Goal: Task Accomplishment & Management: Use online tool/utility

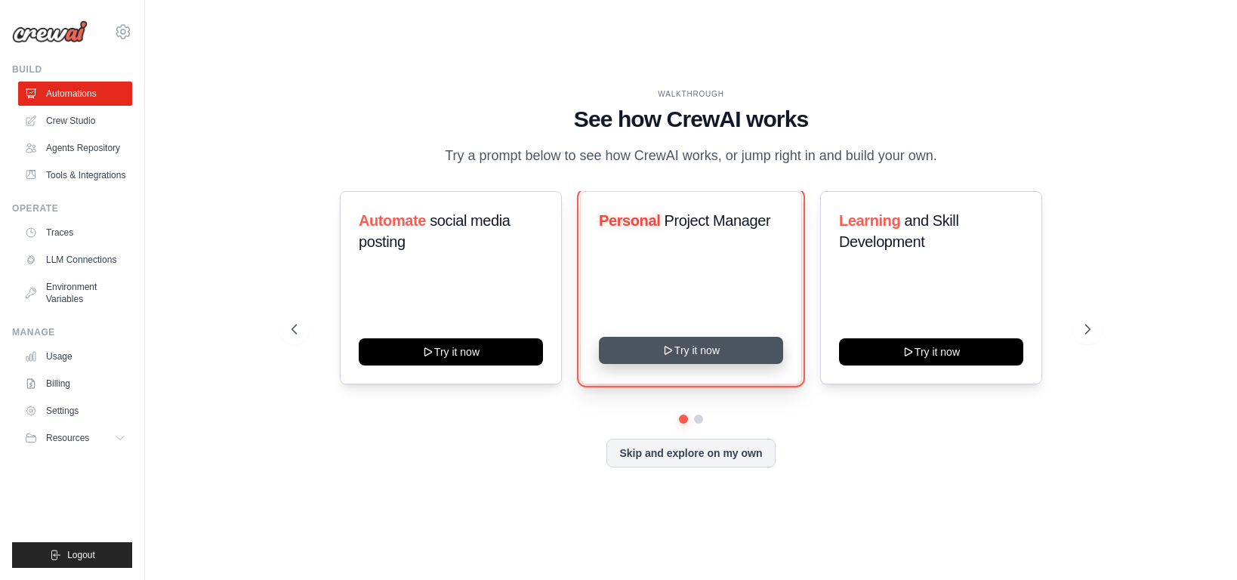
click at [689, 364] on button "Try it now" at bounding box center [691, 350] width 184 height 27
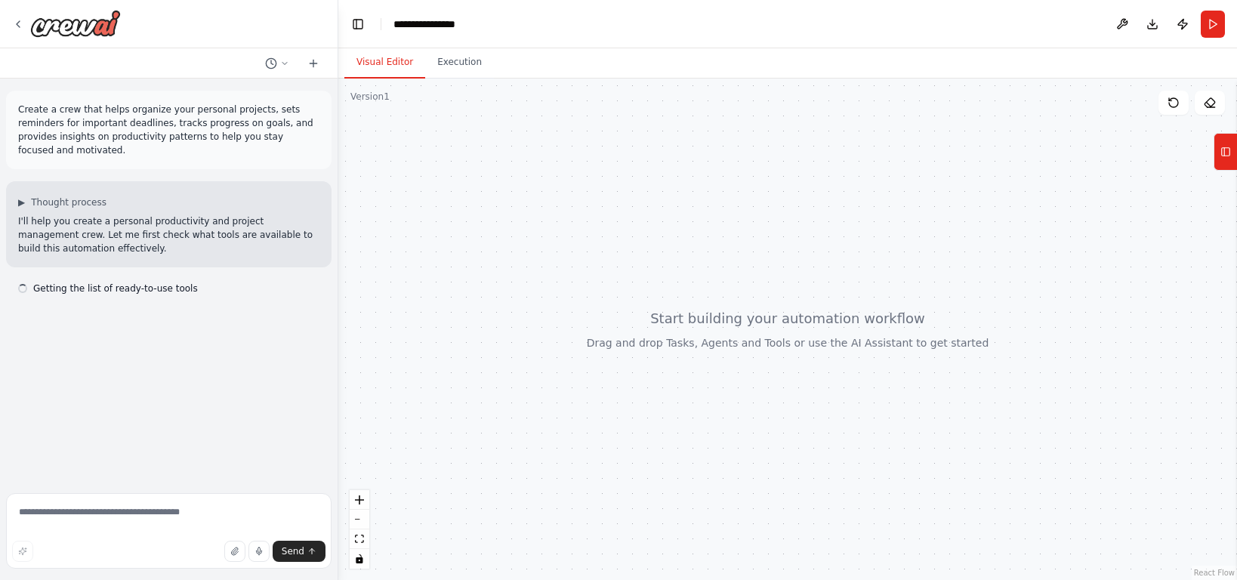
click at [685, 483] on div at bounding box center [787, 329] width 899 height 501
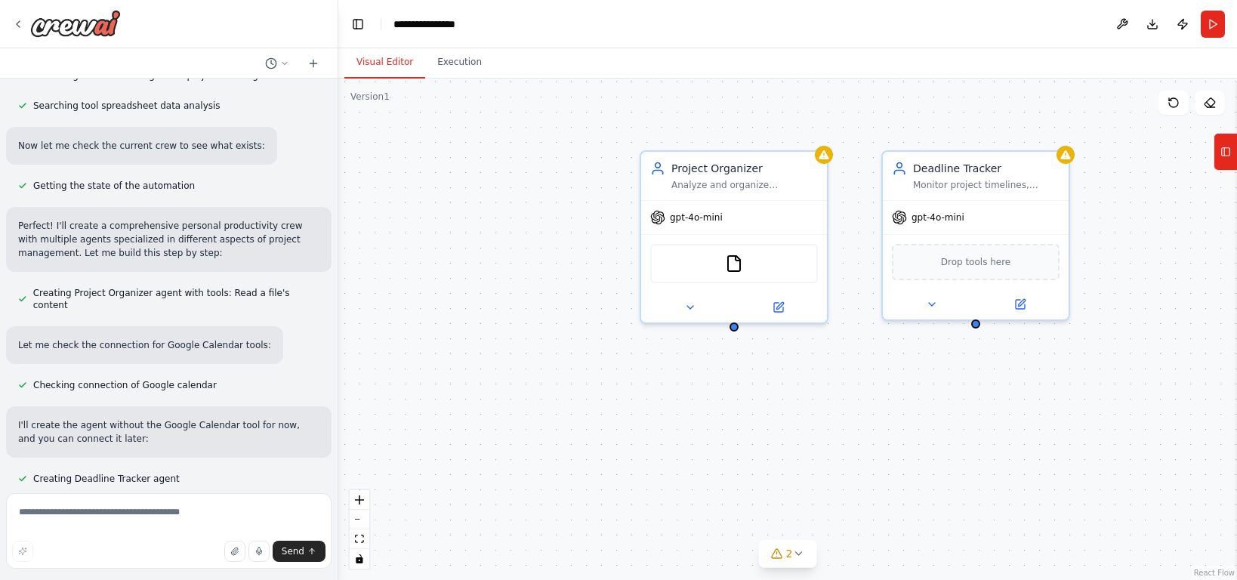
scroll to position [367, 0]
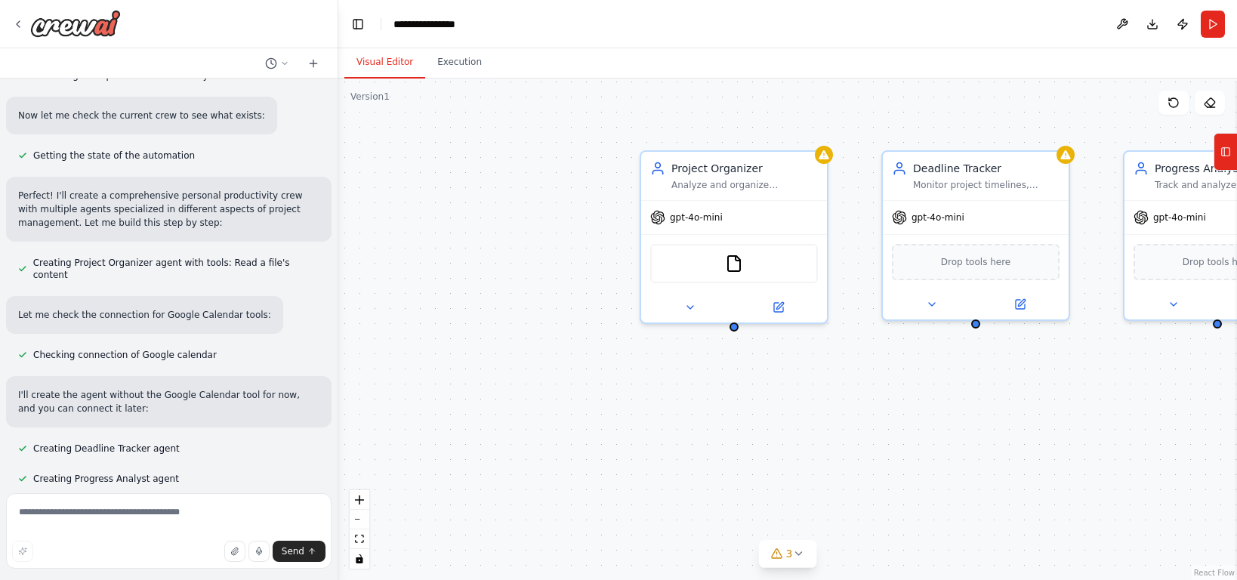
click at [585, 226] on div "Project Organizer Analyze and organize {personal_projects} by categorizing them…" at bounding box center [787, 329] width 899 height 501
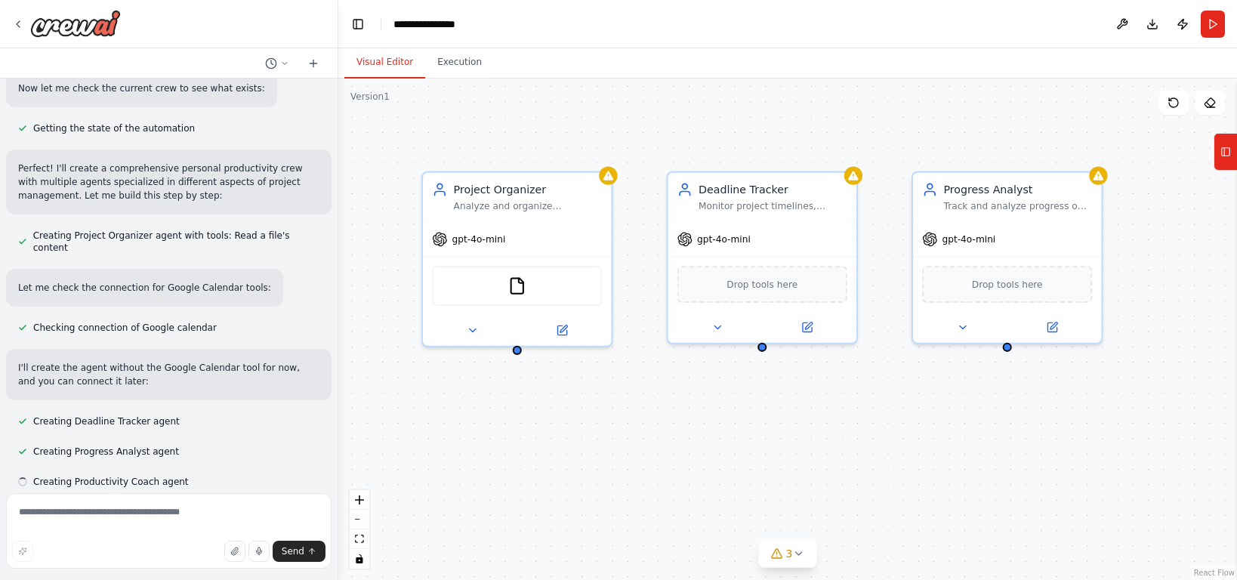
scroll to position [397, 0]
drag, startPoint x: 797, startPoint y: 500, endPoint x: 578, endPoint y: 522, distance: 220.1
click at [578, 522] on div "Project Organizer Analyze and organize {personal_projects} by categorizing them…" at bounding box center [787, 329] width 899 height 501
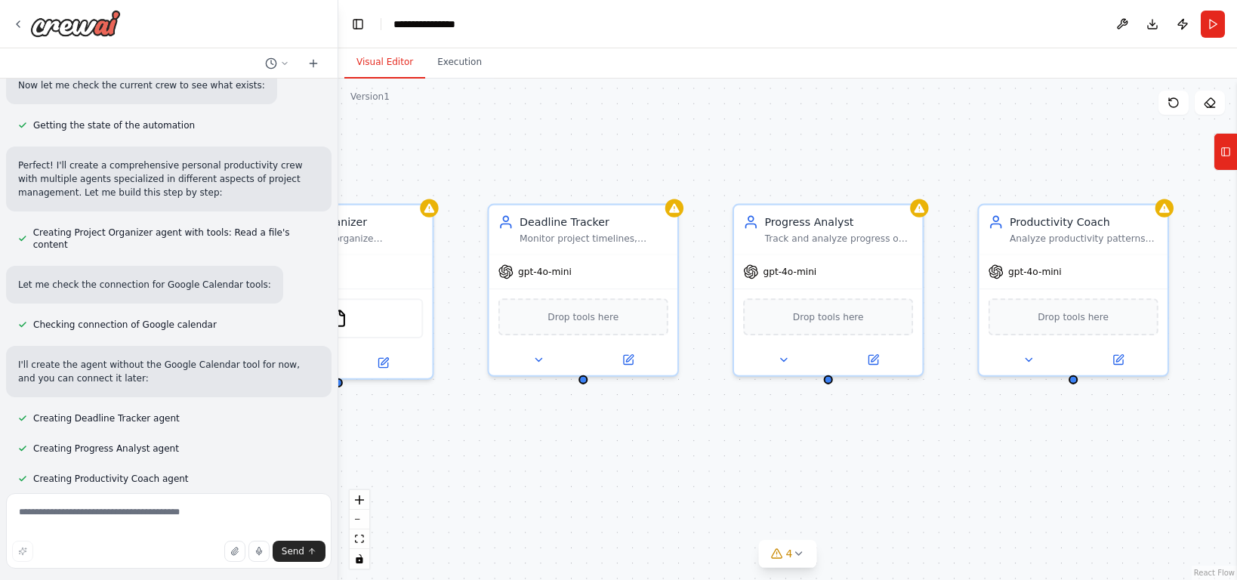
drag, startPoint x: 916, startPoint y: 125, endPoint x: 737, endPoint y: 158, distance: 181.9
click at [737, 158] on div "Project Organizer Analyze and organize {personal_projects} by categorizing them…" at bounding box center [787, 329] width 899 height 501
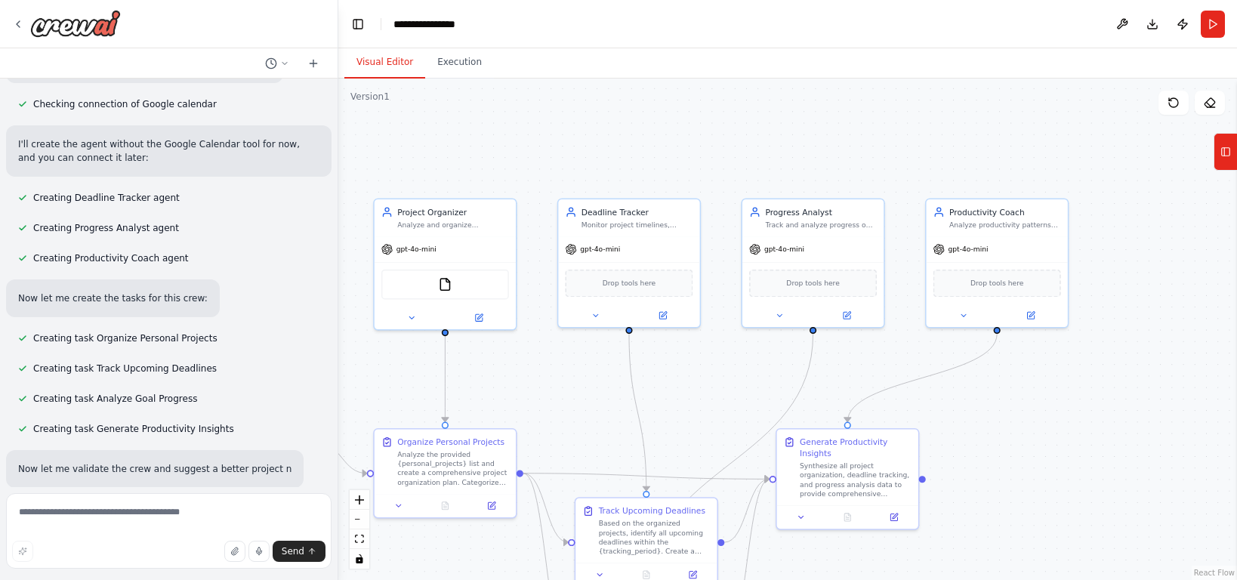
scroll to position [648, 0]
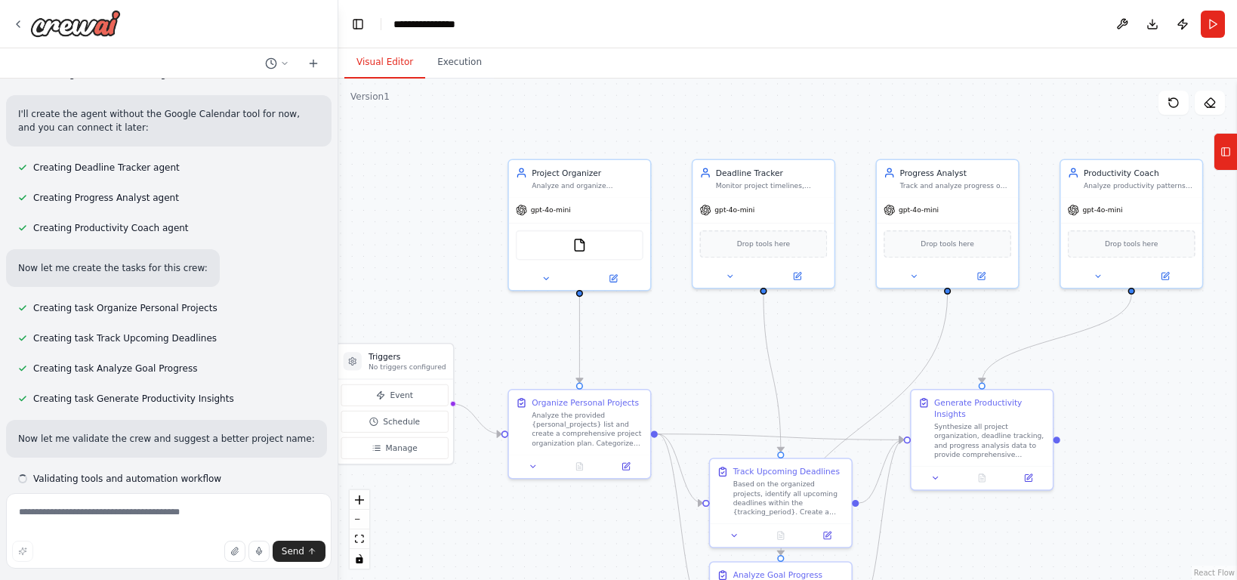
drag, startPoint x: 715, startPoint y: 150, endPoint x: 847, endPoint y: 110, distance: 138.3
click at [848, 110] on div ".deletable-edge-delete-btn { width: 20px; height: 20px; border: 0px solid #ffff…" at bounding box center [787, 329] width 899 height 501
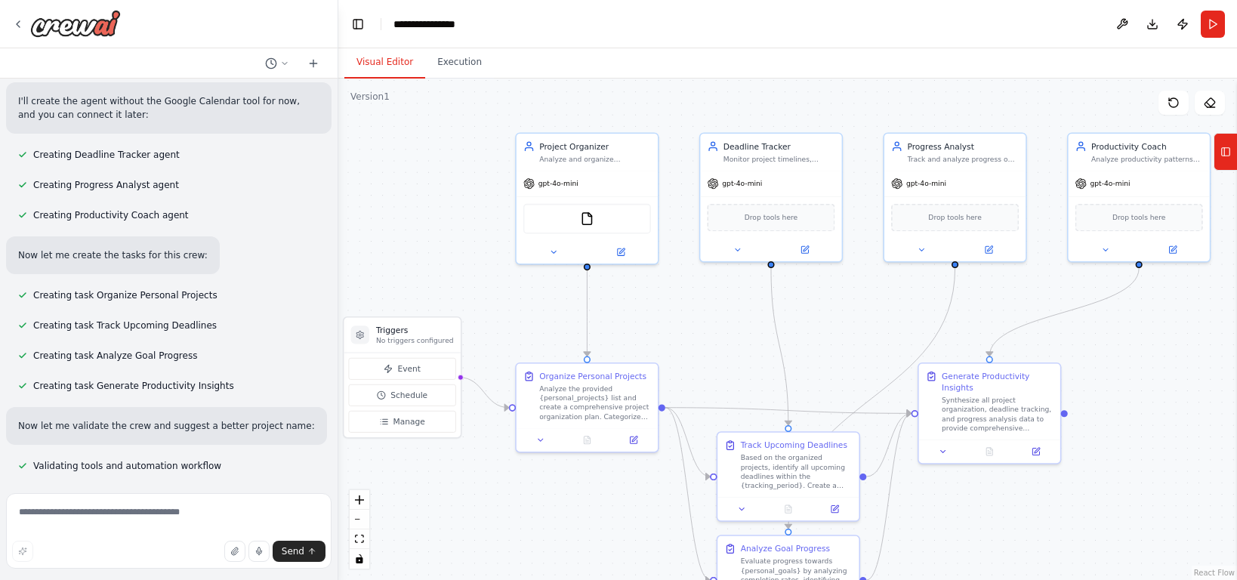
drag, startPoint x: 830, startPoint y: 133, endPoint x: 839, endPoint y: 111, distance: 23.7
click at [839, 111] on div ".deletable-edge-delete-btn { width: 20px; height: 20px; border: 0px solid #ffff…" at bounding box center [787, 329] width 899 height 501
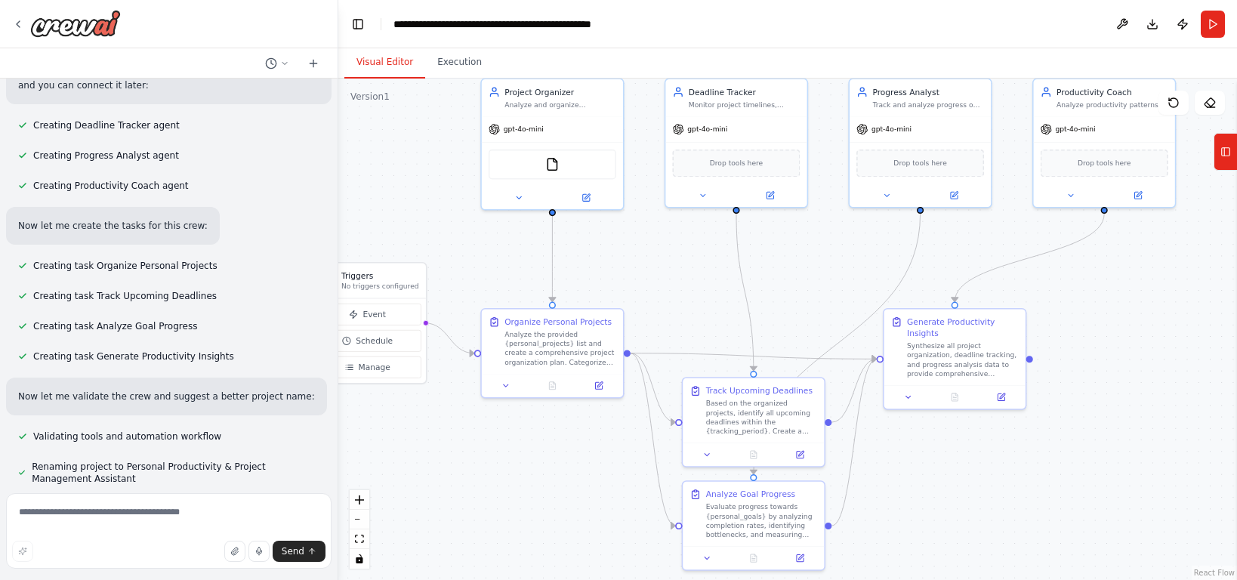
drag, startPoint x: 863, startPoint y: 344, endPoint x: 832, endPoint y: 285, distance: 67.6
click at [832, 285] on div ".deletable-edge-delete-btn { width: 20px; height: 20px; border: 0px solid #ffff…" at bounding box center [787, 329] width 899 height 501
click at [366, 520] on button "zoom out" at bounding box center [360, 520] width 20 height 20
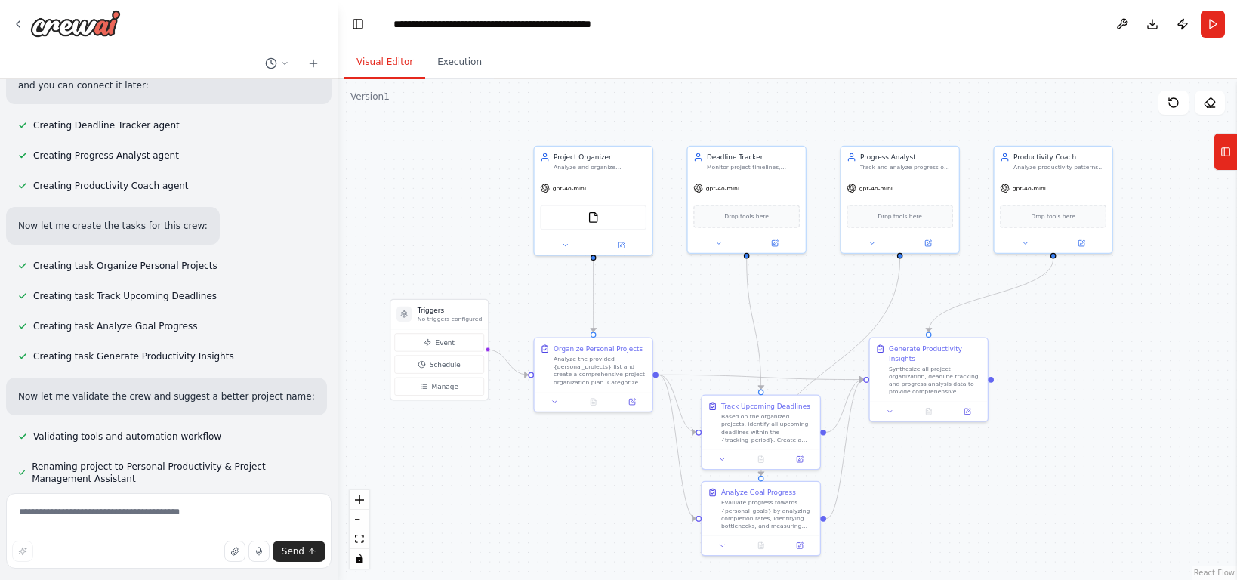
drag, startPoint x: 542, startPoint y: 506, endPoint x: 542, endPoint y: 535, distance: 29.5
click at [542, 535] on div ".deletable-edge-delete-btn { width: 20px; height: 20px; border: 0px solid #ffff…" at bounding box center [787, 329] width 899 height 501
click at [538, 523] on div ".deletable-edge-delete-btn { width: 20px; height: 20px; border: 0px solid #ffff…" at bounding box center [787, 329] width 899 height 501
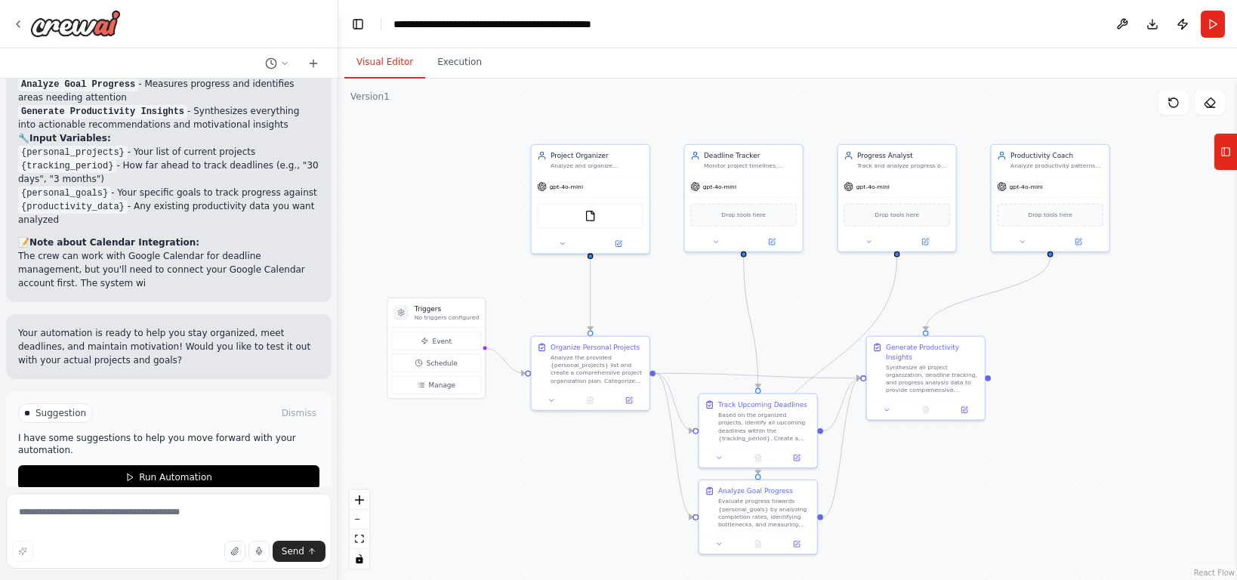
scroll to position [1361, 0]
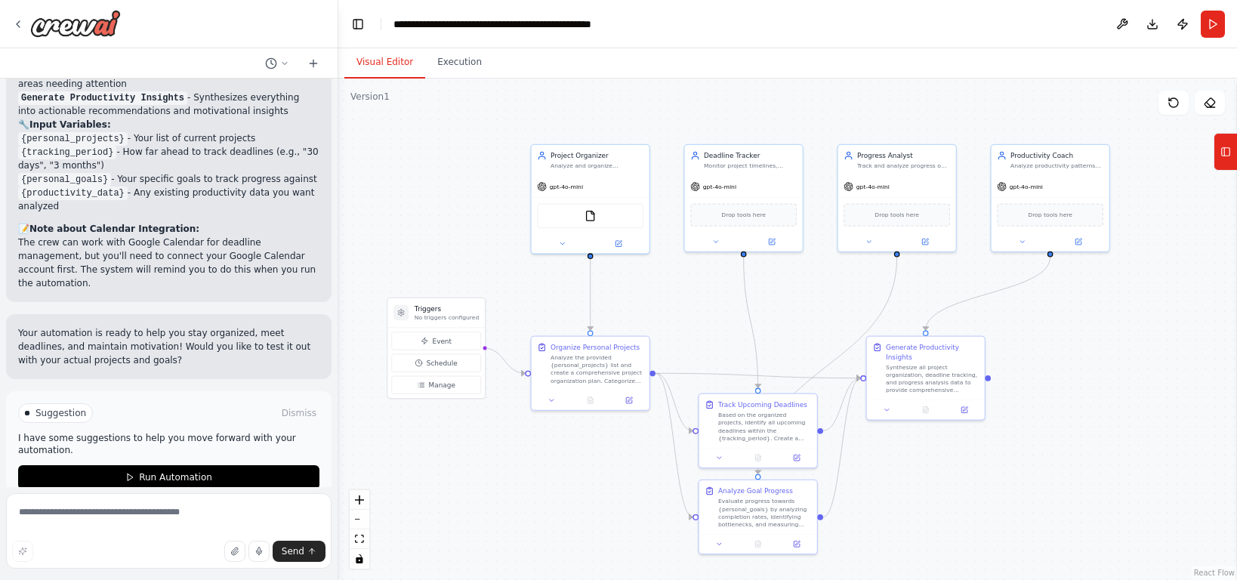
click at [963, 480] on div ".deletable-edge-delete-btn { width: 20px; height: 20px; border: 0px solid #ffff…" at bounding box center [787, 329] width 899 height 501
click at [20, 27] on icon at bounding box center [18, 24] width 3 height 6
click at [26, 25] on div at bounding box center [66, 23] width 109 height 27
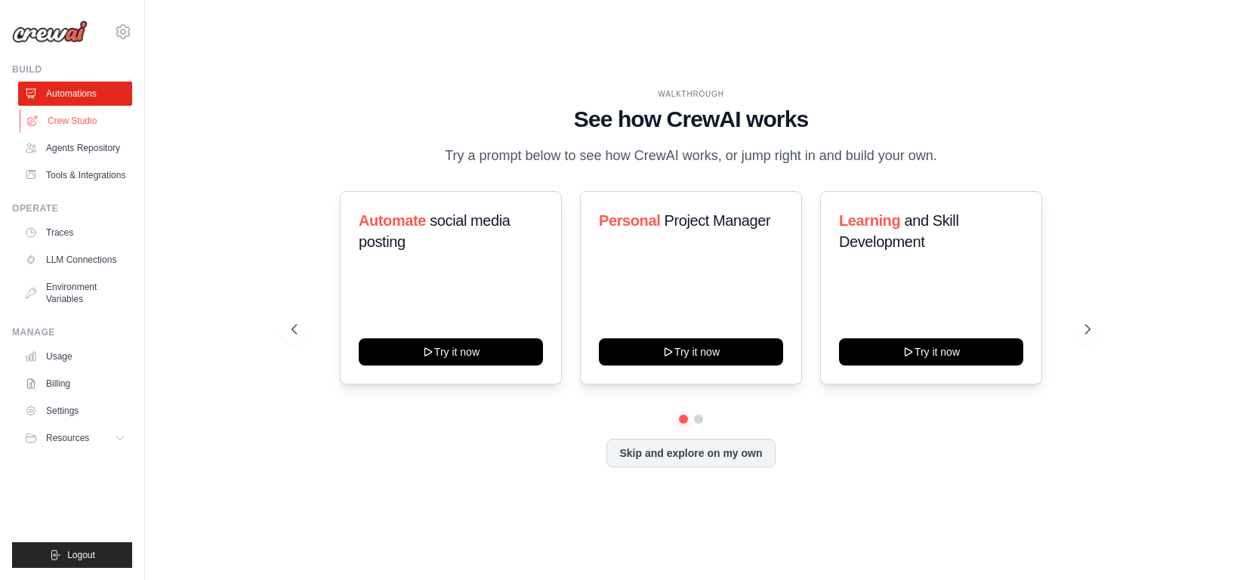
click at [94, 125] on link "Crew Studio" at bounding box center [77, 121] width 114 height 24
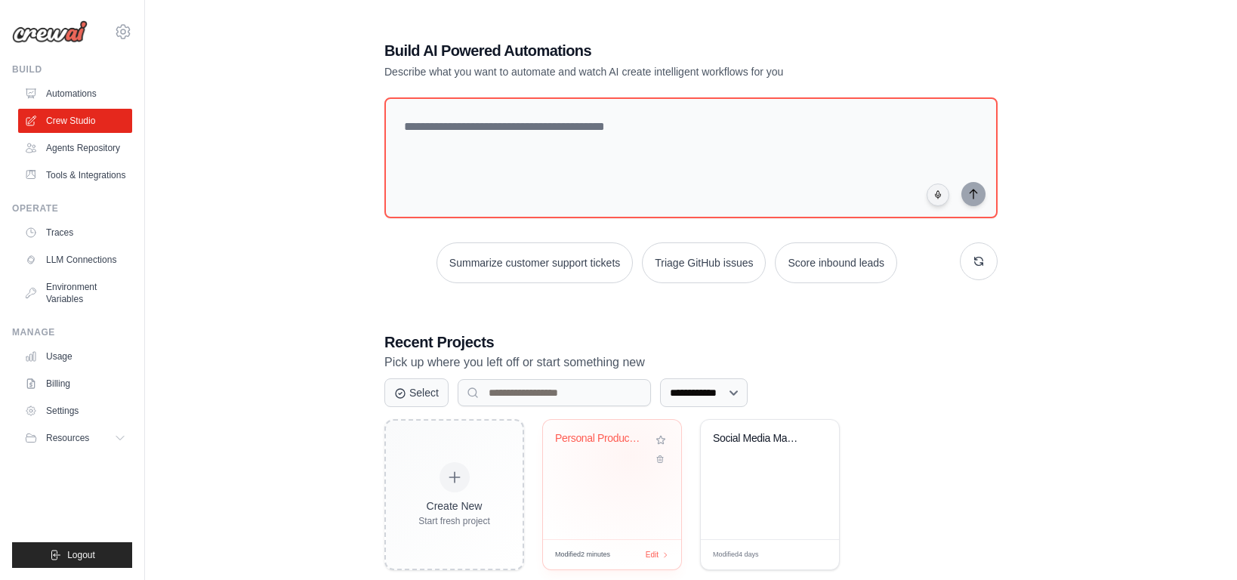
scroll to position [30, 0]
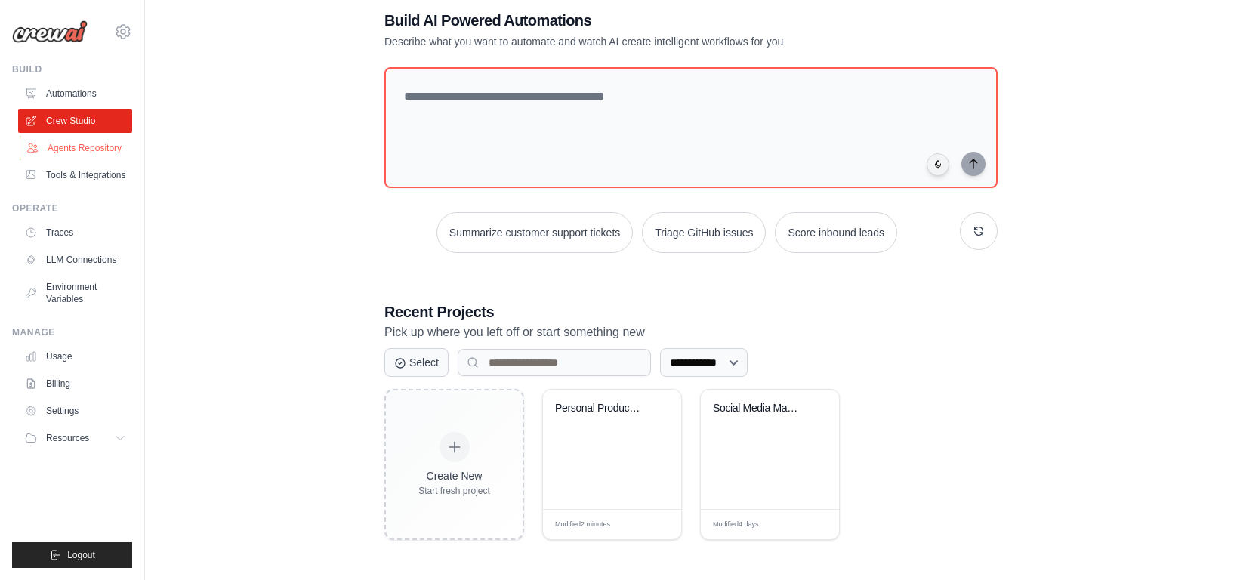
click at [72, 145] on link "Agents Repository" at bounding box center [77, 148] width 114 height 24
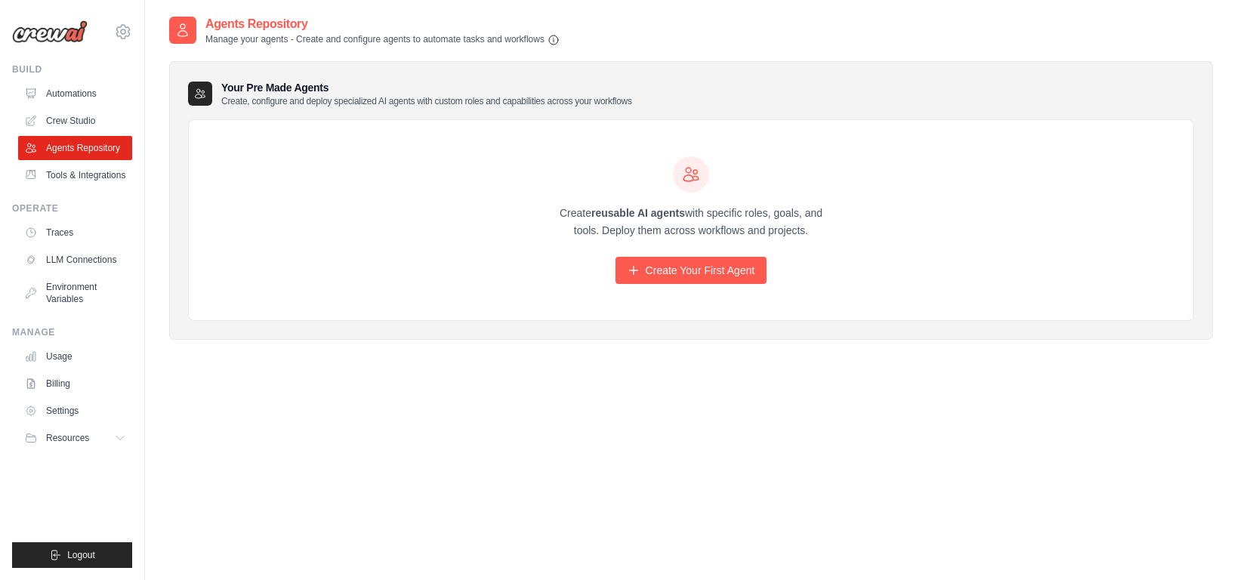
click at [666, 285] on div "Create reusable AI agents with specific roles, goals, and tools. Deploy them ac…" at bounding box center [691, 220] width 1004 height 201
click at [677, 264] on link "Create Your First Agent" at bounding box center [692, 270] width 152 height 27
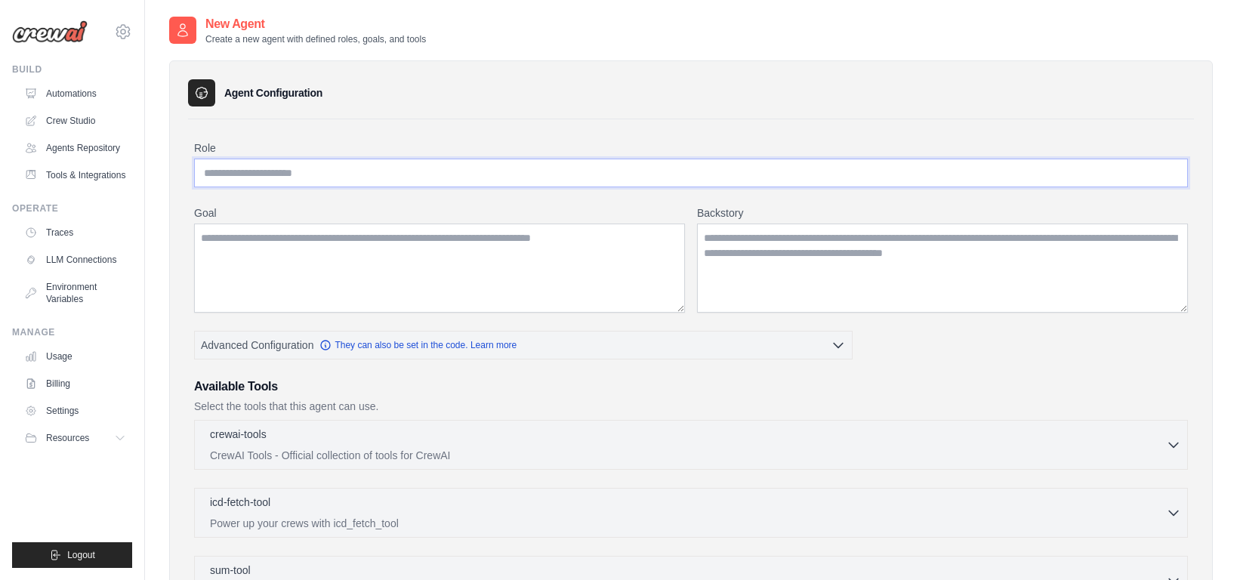
click at [476, 185] on input "Role" at bounding box center [691, 173] width 994 height 29
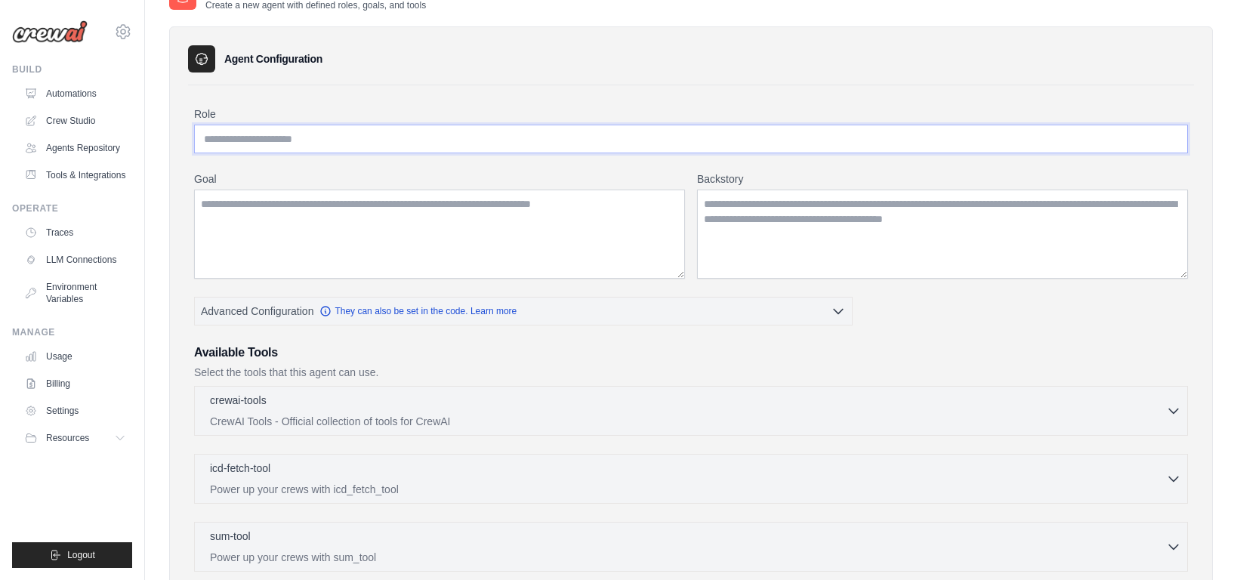
scroll to position [40, 0]
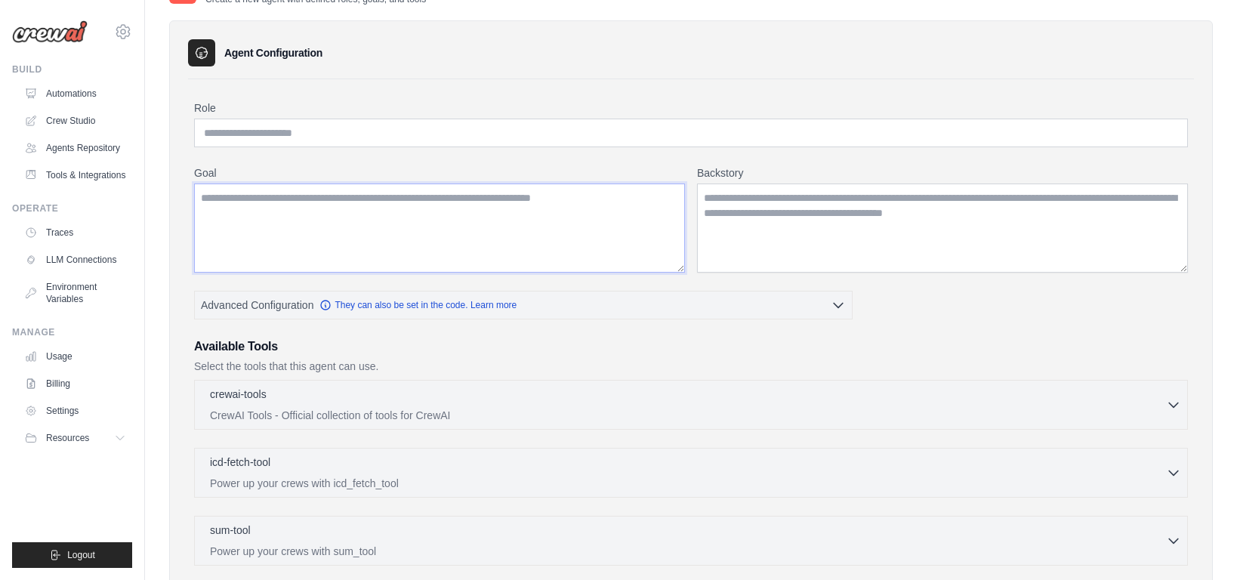
click at [353, 255] on textarea "Goal" at bounding box center [439, 228] width 491 height 89
click at [860, 270] on textarea "Backstory" at bounding box center [942, 228] width 491 height 89
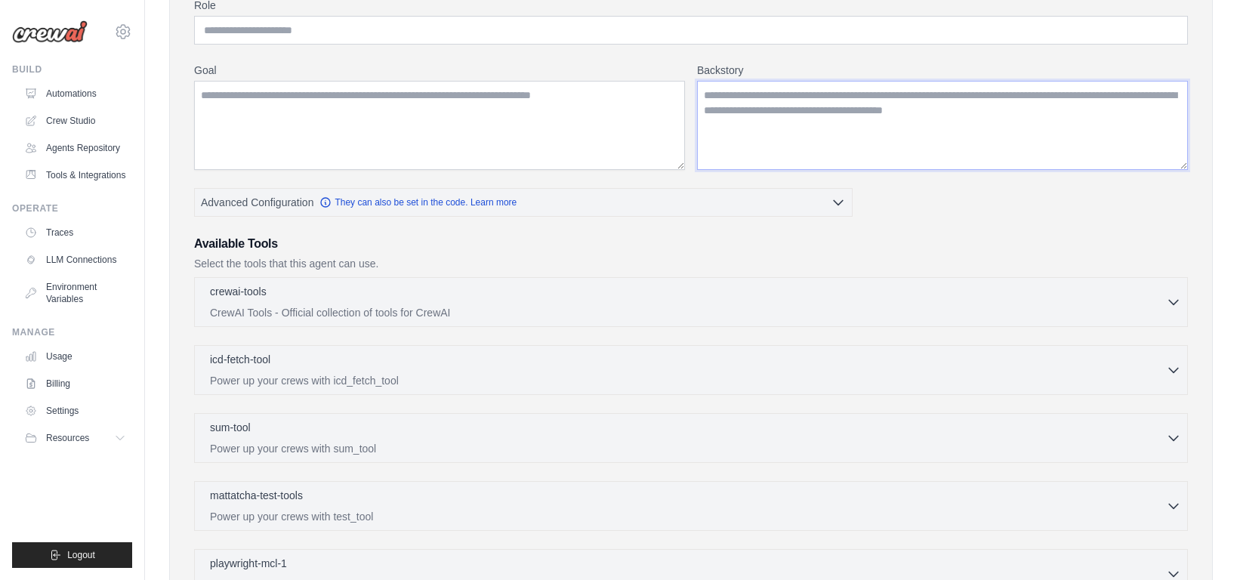
scroll to position [0, 0]
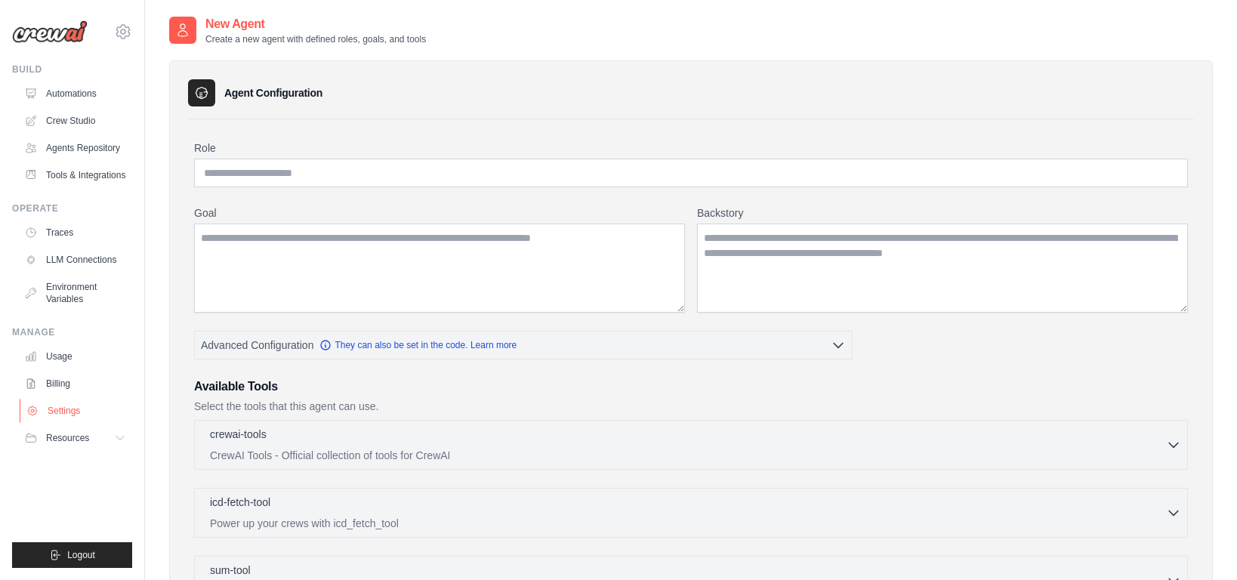
click at [69, 423] on link "Settings" at bounding box center [77, 411] width 114 height 24
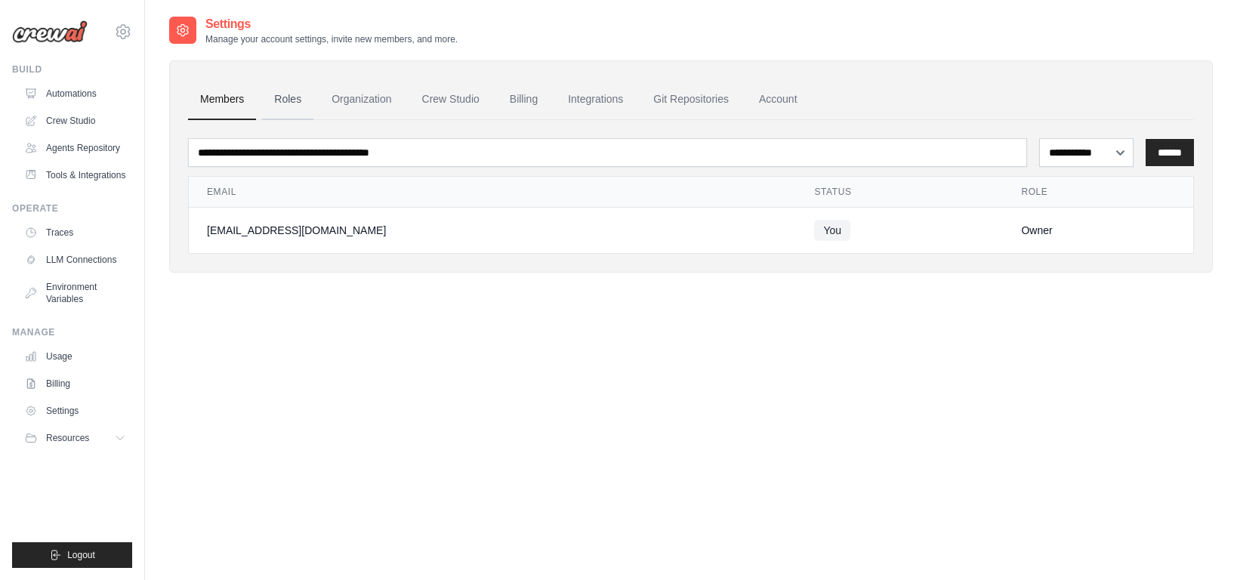
click at [269, 93] on link "Roles" at bounding box center [287, 99] width 51 height 41
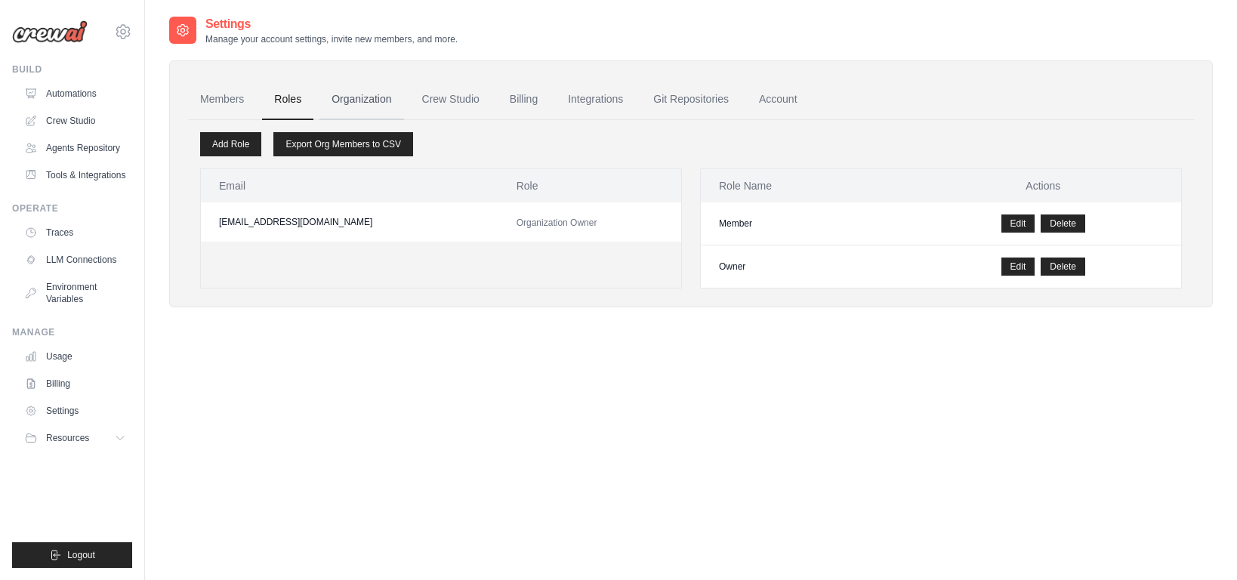
click at [403, 113] on link "Organization" at bounding box center [361, 99] width 84 height 41
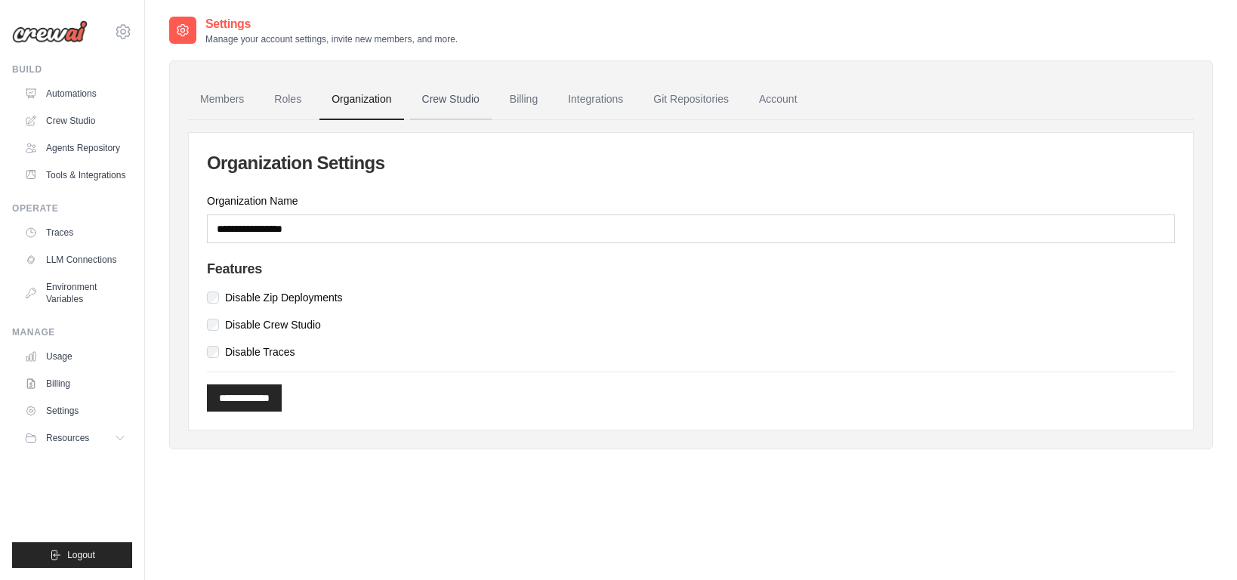
click at [467, 113] on link "Crew Studio" at bounding box center [451, 99] width 82 height 41
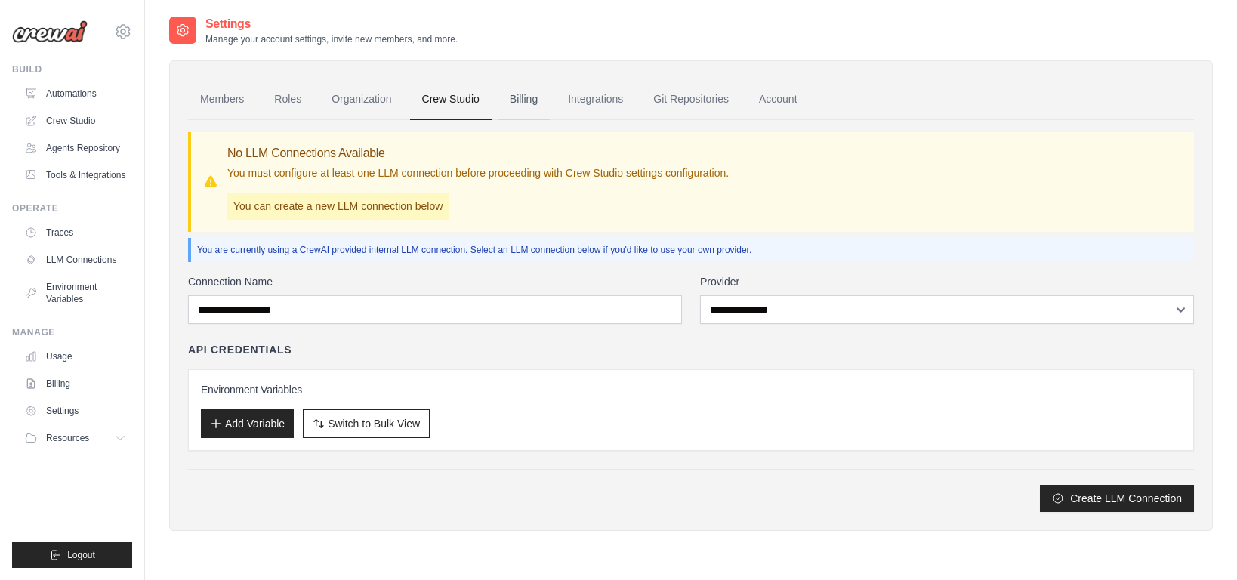
click at [533, 100] on link "Billing" at bounding box center [524, 99] width 52 height 41
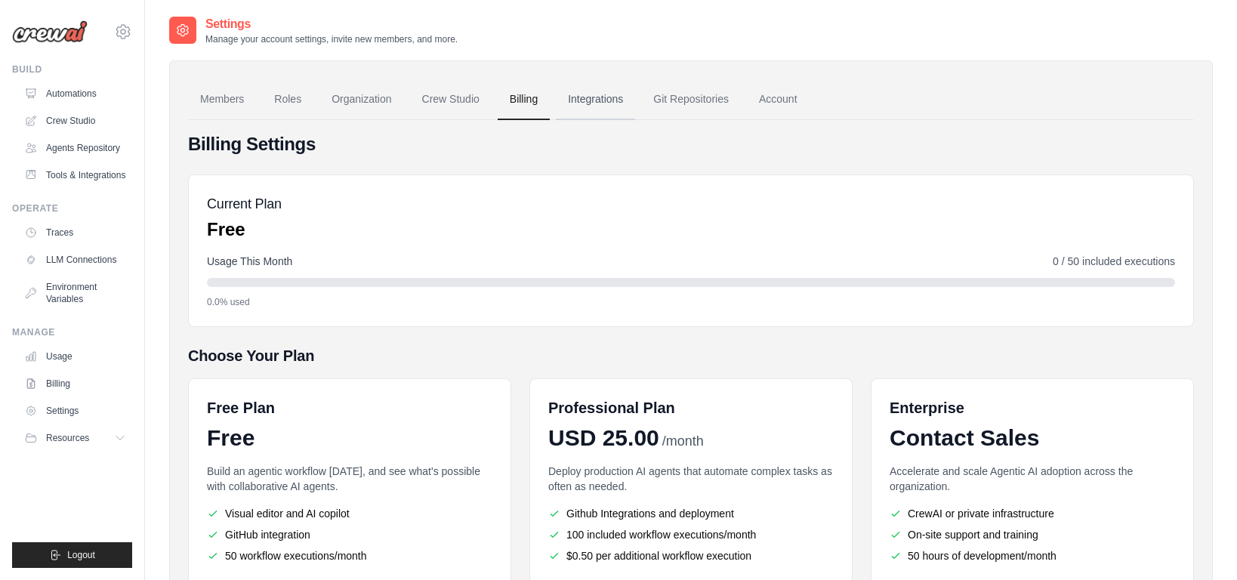
scroll to position [23, 0]
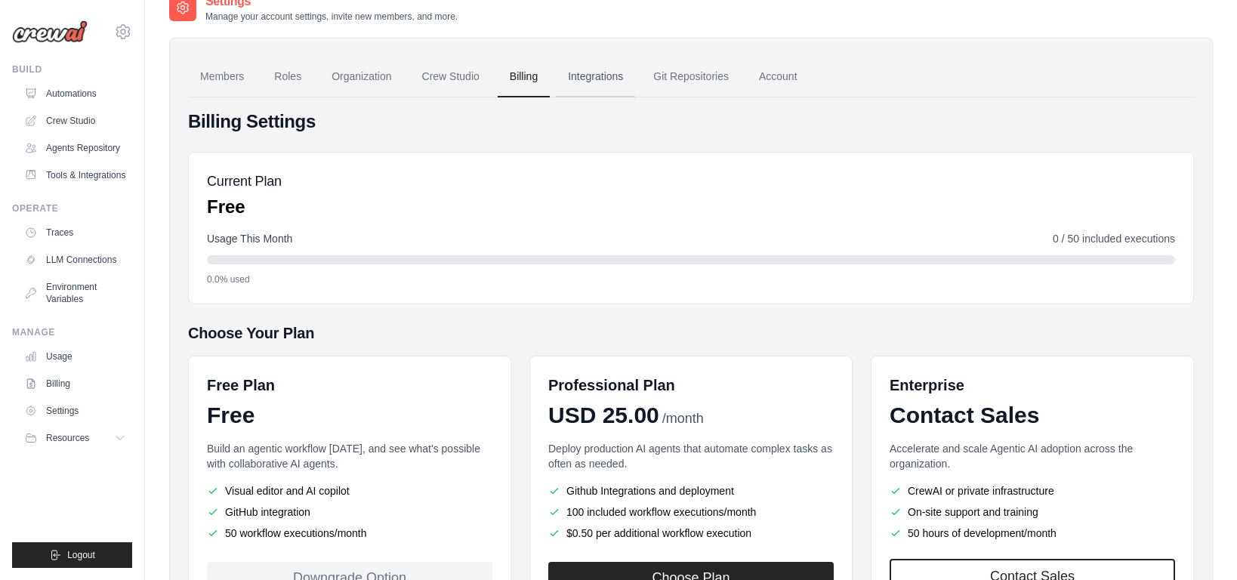
click at [619, 78] on link "Integrations" at bounding box center [595, 77] width 79 height 41
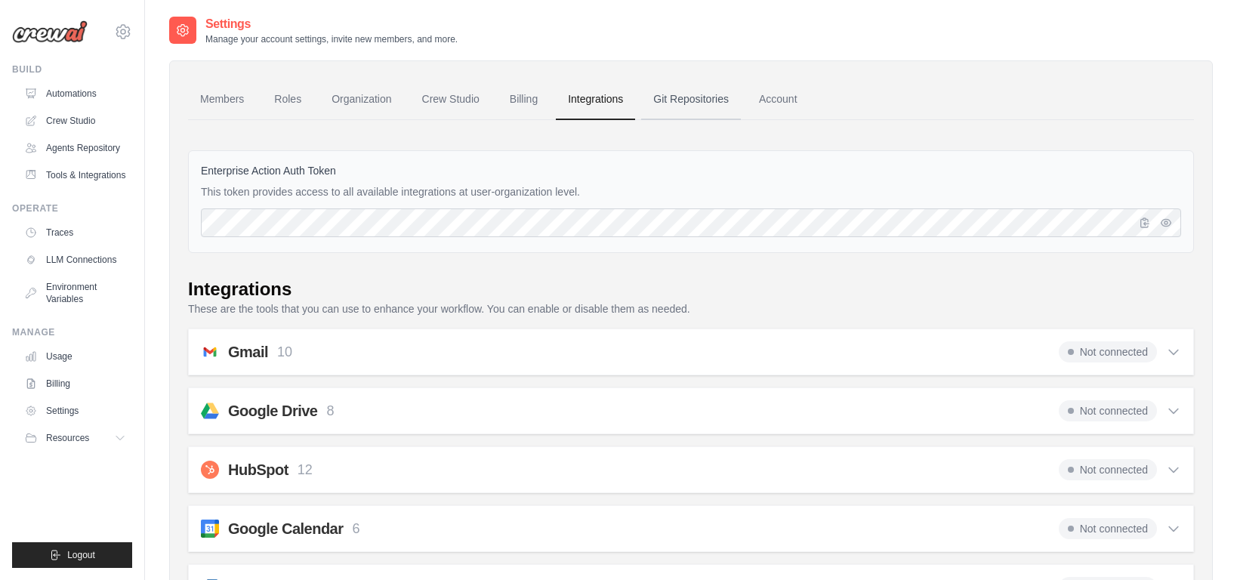
click at [685, 110] on link "Git Repositories" at bounding box center [691, 99] width 100 height 41
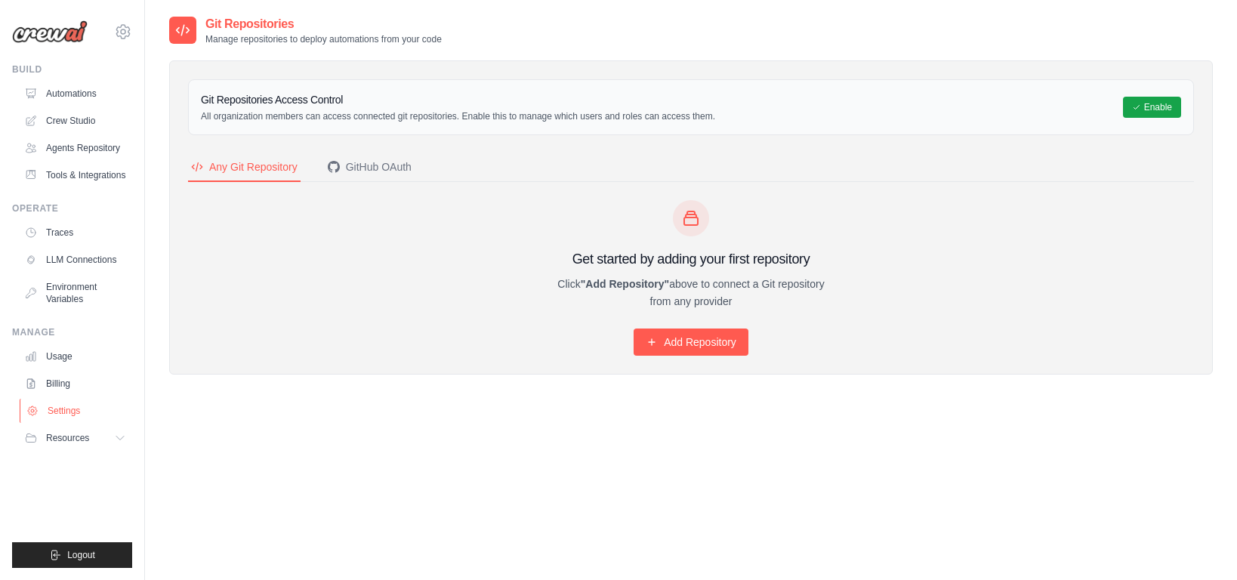
click at [61, 423] on link "Settings" at bounding box center [77, 411] width 114 height 24
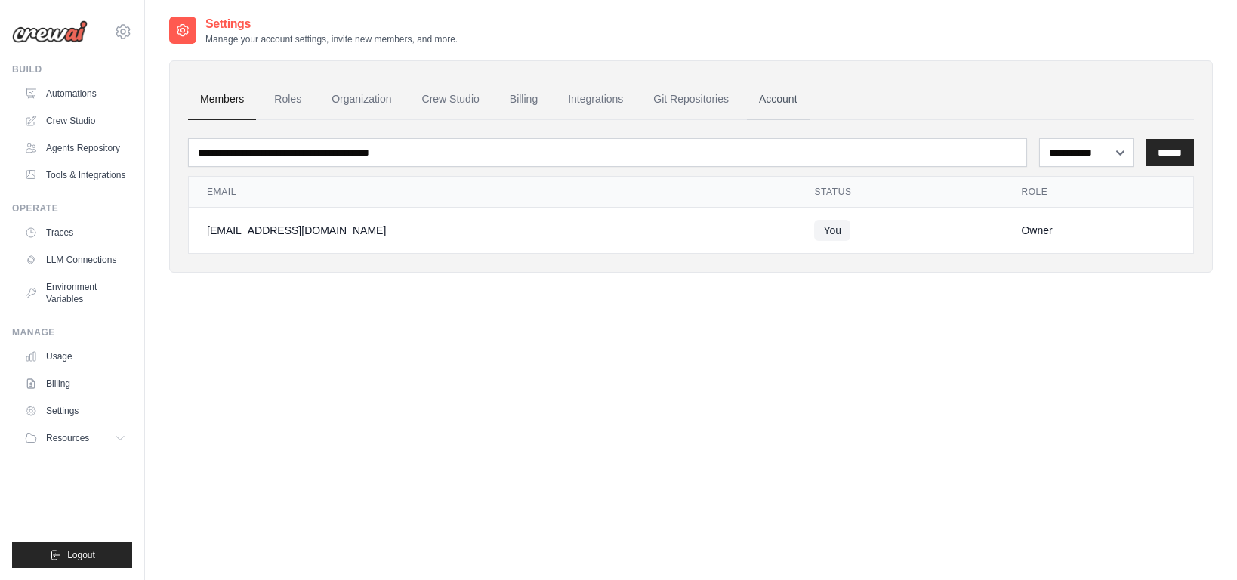
click at [810, 110] on link "Account" at bounding box center [778, 99] width 63 height 41
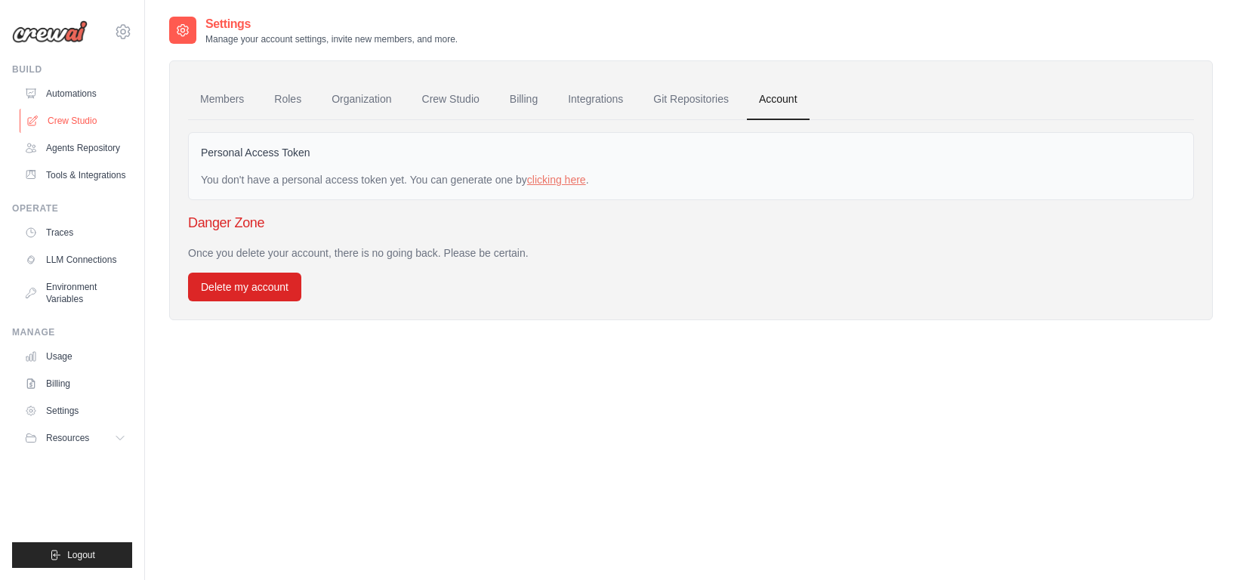
click at [116, 125] on link "Crew Studio" at bounding box center [77, 121] width 114 height 24
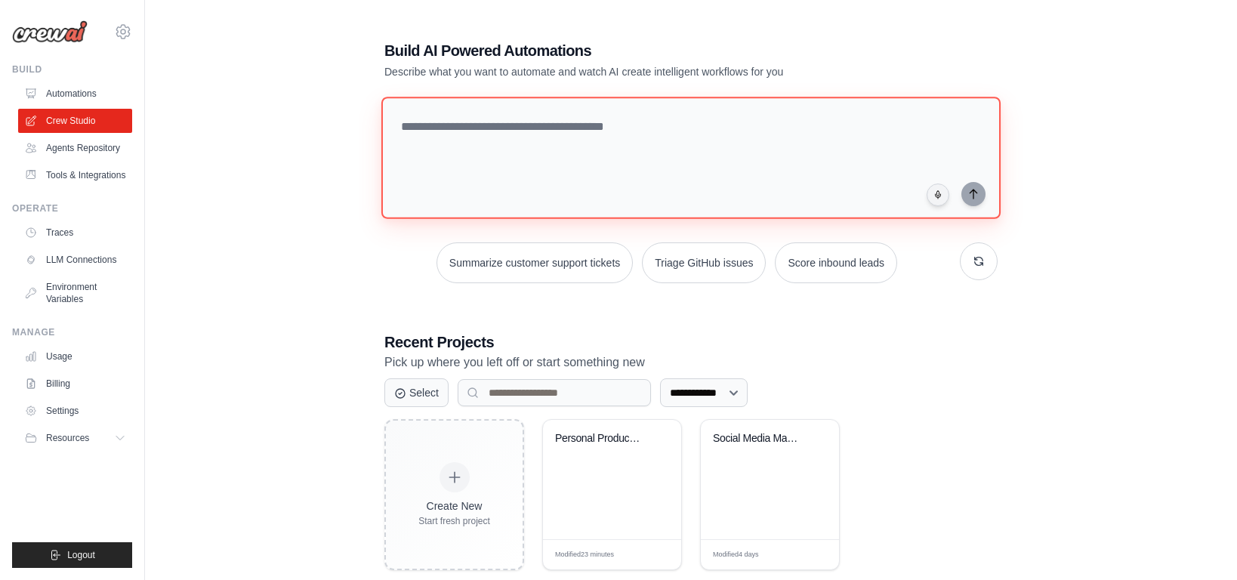
click at [511, 190] on textarea at bounding box center [690, 158] width 619 height 122
type textarea "**********"
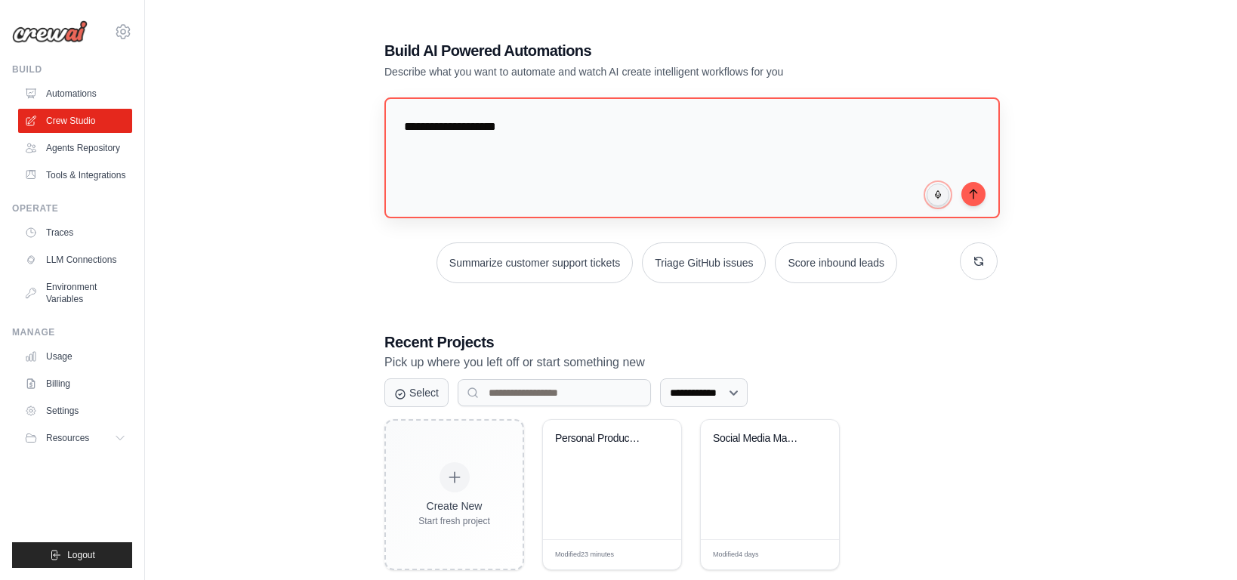
click at [927, 184] on button "button" at bounding box center [938, 195] width 23 height 23
click at [579, 143] on textarea "**********" at bounding box center [692, 158] width 622 height 122
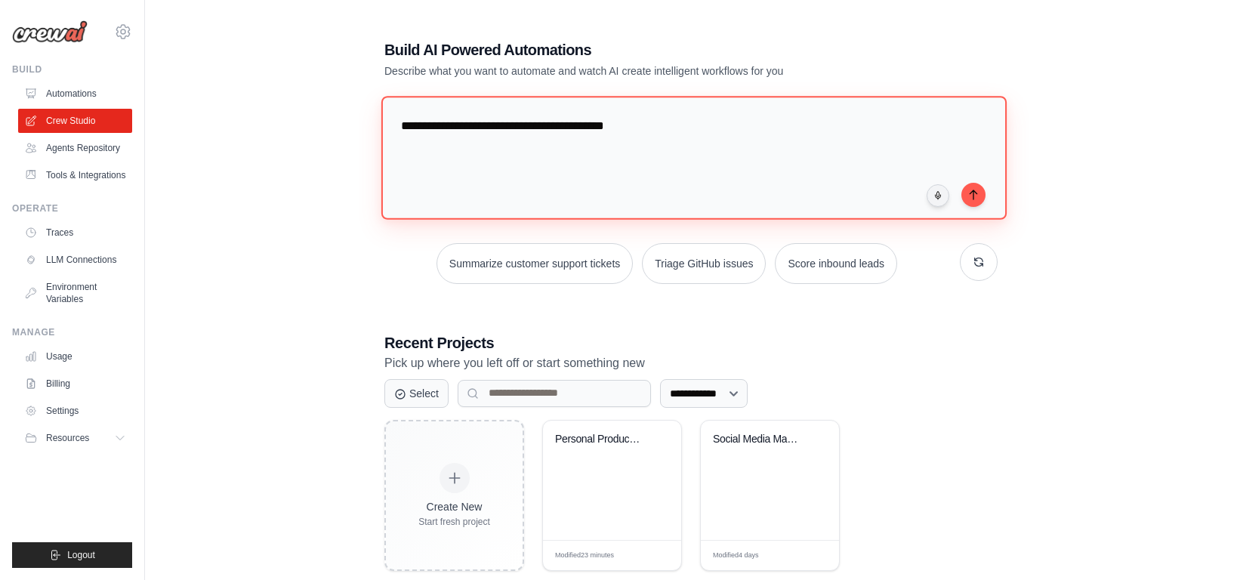
type textarea "**********"
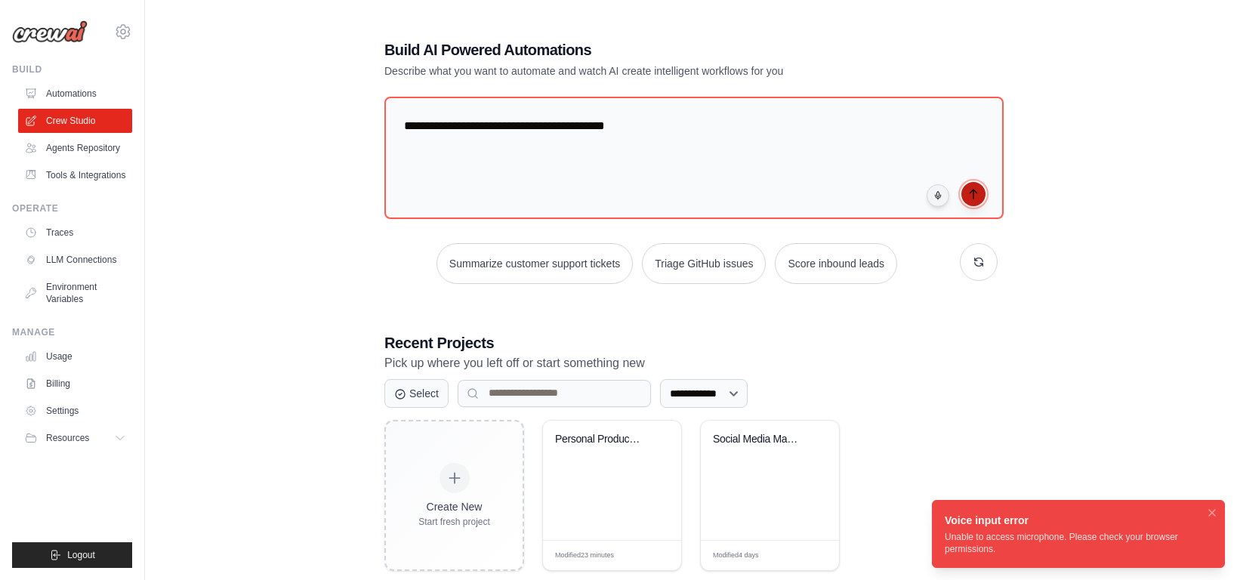
click at [979, 199] on button "submit" at bounding box center [973, 194] width 24 height 24
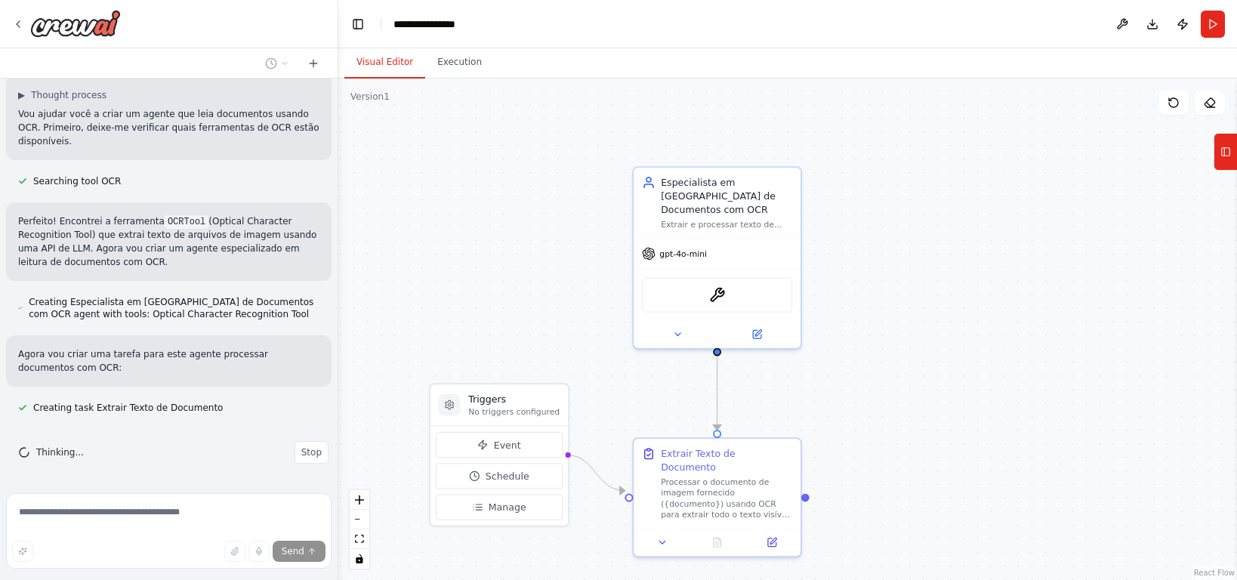
scroll to position [97, 0]
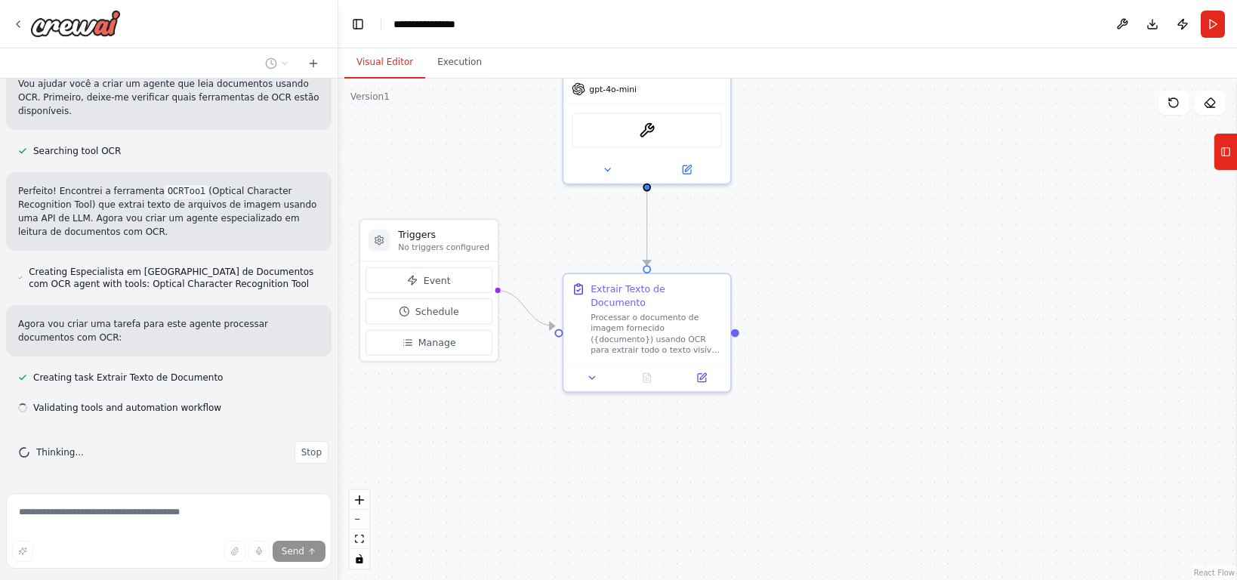
drag, startPoint x: 629, startPoint y: 384, endPoint x: 552, endPoint y: 208, distance: 191.4
click at [552, 208] on div ".deletable-edge-delete-btn { width: 20px; height: 20px; border: 0px solid #ffff…" at bounding box center [787, 329] width 899 height 501
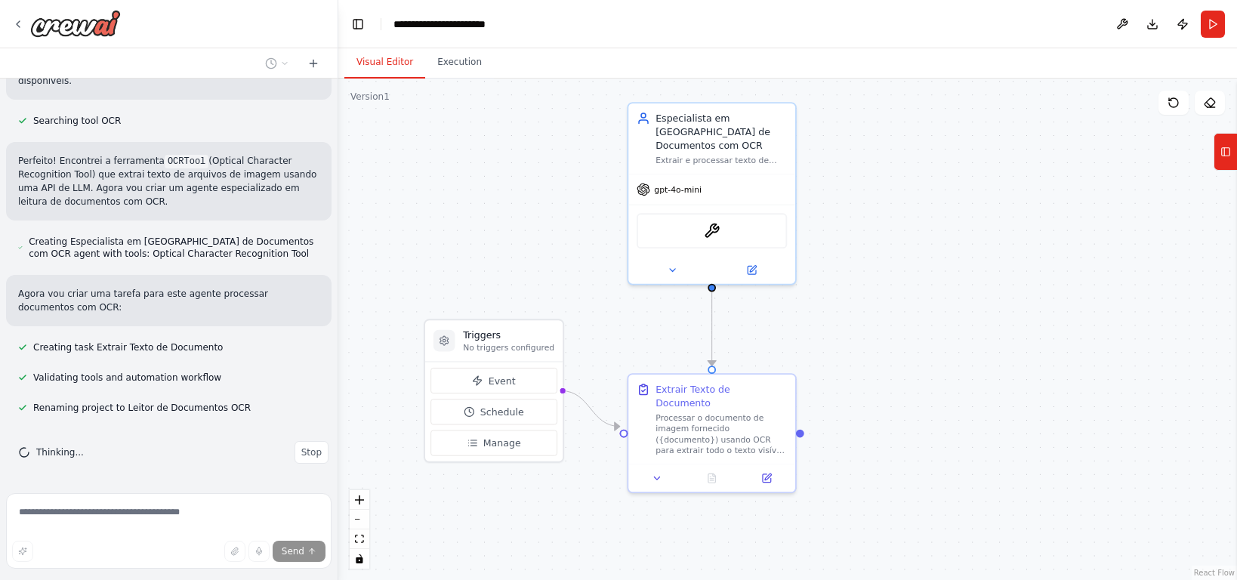
drag, startPoint x: 584, startPoint y: 226, endPoint x: 649, endPoint y: 326, distance: 119.0
click at [649, 326] on div ".deletable-edge-delete-btn { width: 20px; height: 20px; border: 0px solid #ffff…" at bounding box center [787, 329] width 899 height 501
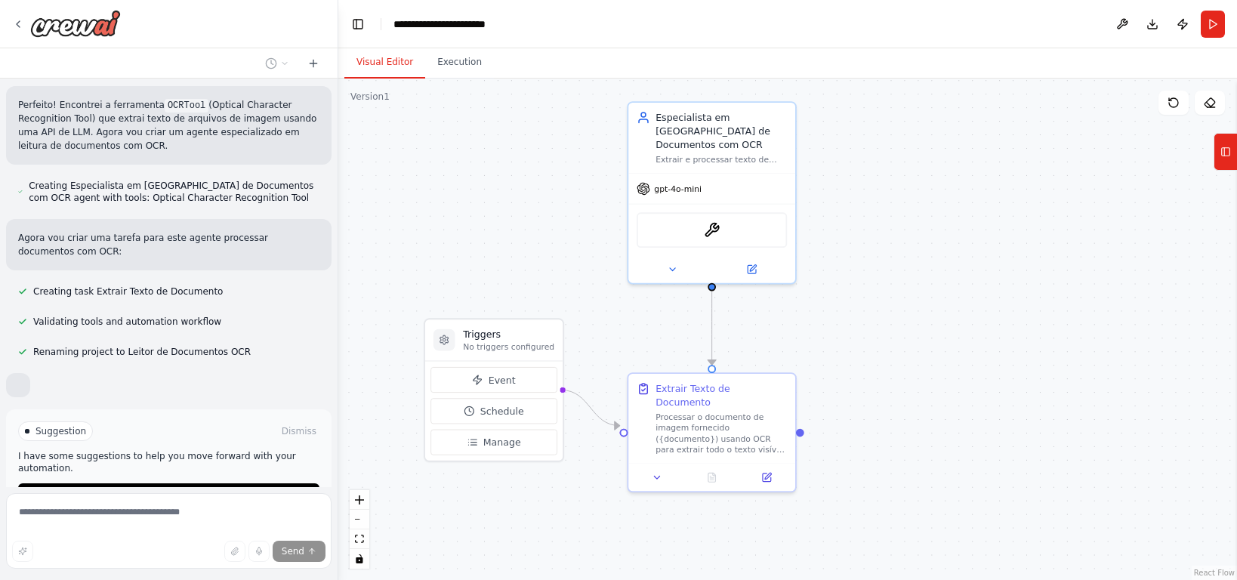
drag, startPoint x: 520, startPoint y: 277, endPoint x: 519, endPoint y: 247, distance: 30.2
click at [519, 247] on div ".deletable-edge-delete-btn { width: 20px; height: 20px; border: 0px solid #ffff…" at bounding box center [787, 329] width 899 height 501
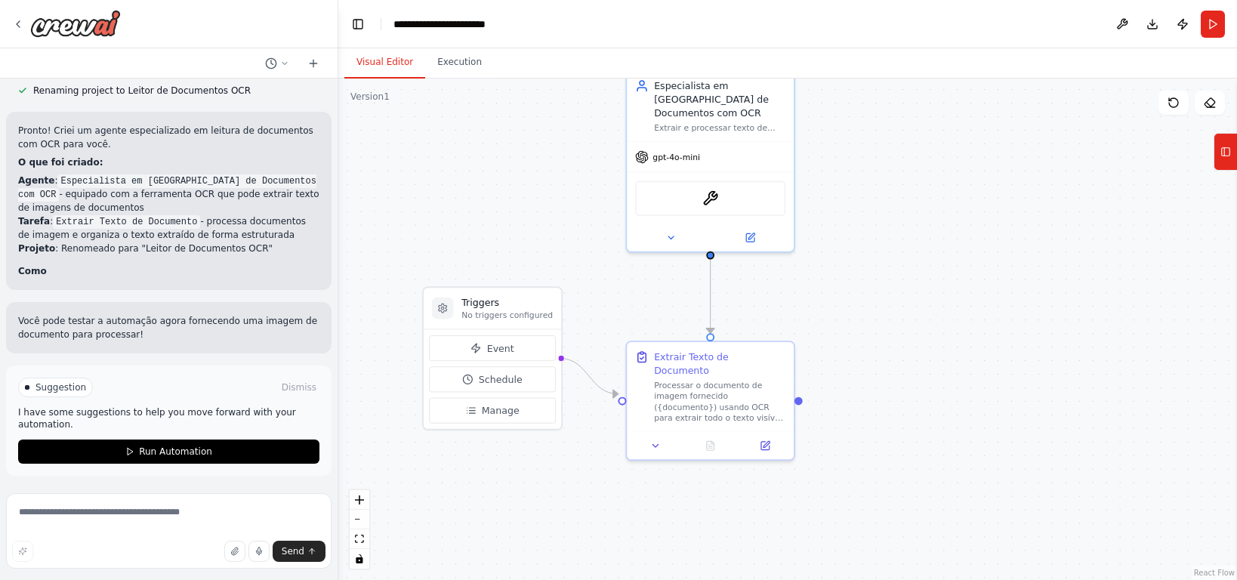
click at [579, 321] on div ".deletable-edge-delete-btn { width: 20px; height: 20px; border: 0px solid #ffff…" at bounding box center [787, 329] width 899 height 501
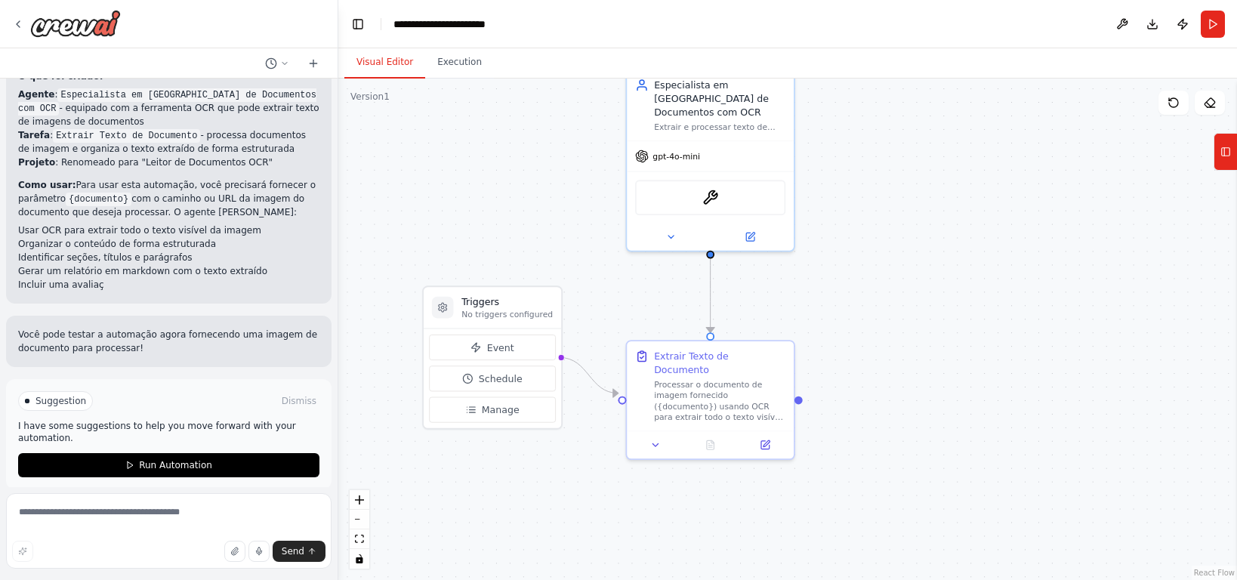
scroll to position [544, 0]
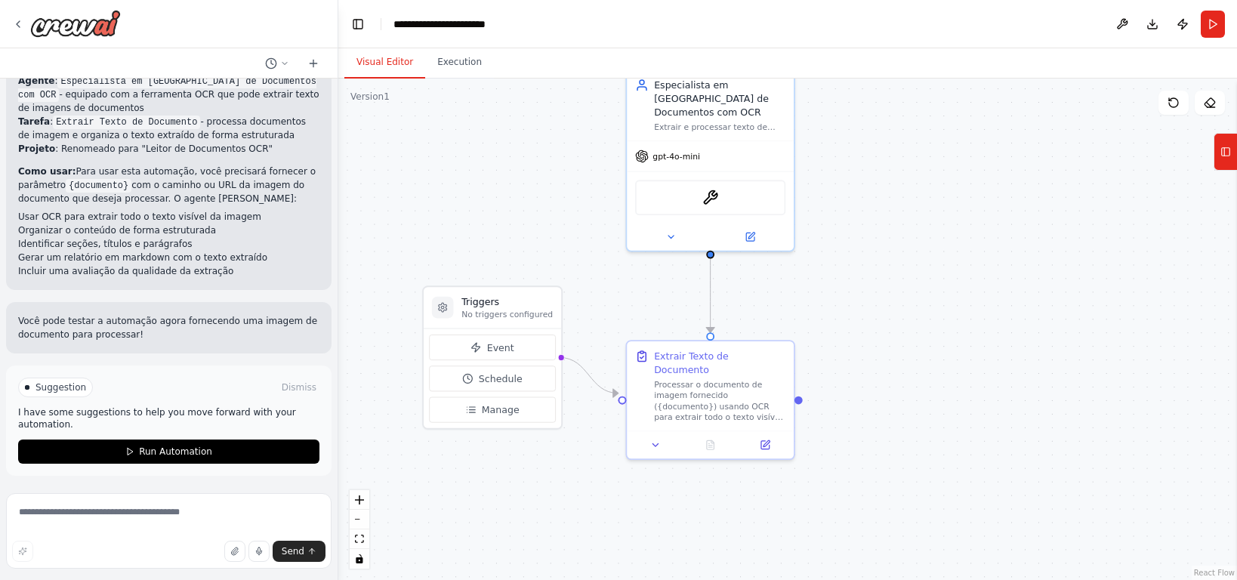
click at [620, 257] on div ".deletable-edge-delete-btn { width: 20px; height: 20px; border: 0px solid #ffff…" at bounding box center [787, 329] width 899 height 501
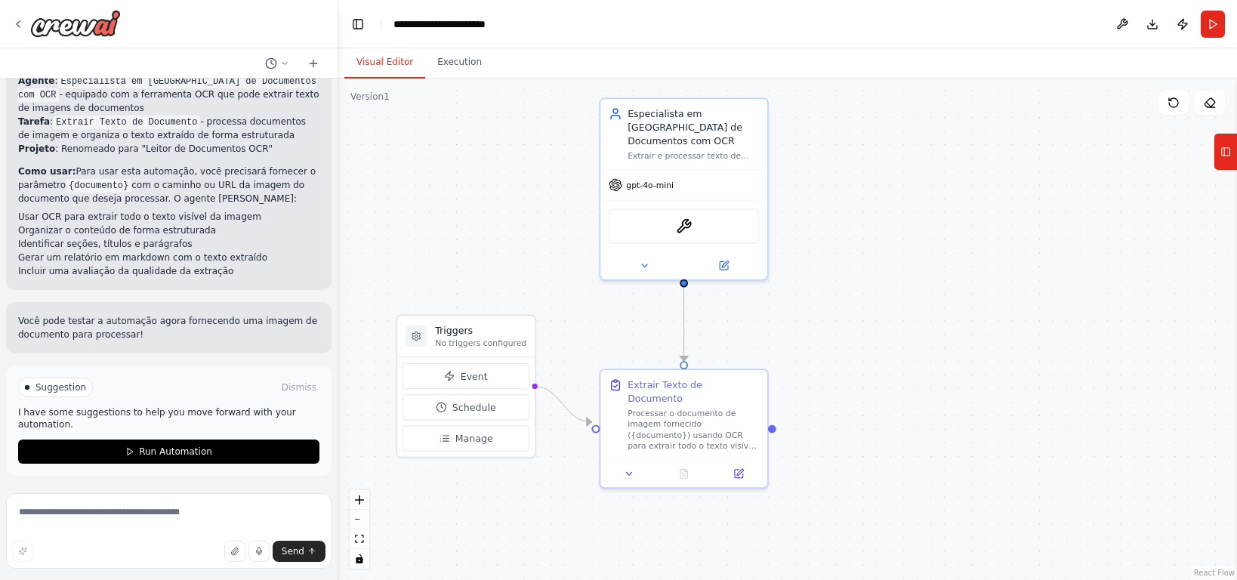
drag, startPoint x: 788, startPoint y: 307, endPoint x: 761, endPoint y: 336, distance: 39.0
click at [761, 336] on div ".deletable-edge-delete-btn { width: 20px; height: 20px; border: 0px solid #ffff…" at bounding box center [787, 329] width 899 height 501
click at [444, 382] on button "Event" at bounding box center [466, 376] width 127 height 26
click at [487, 378] on button "Event" at bounding box center [466, 376] width 127 height 26
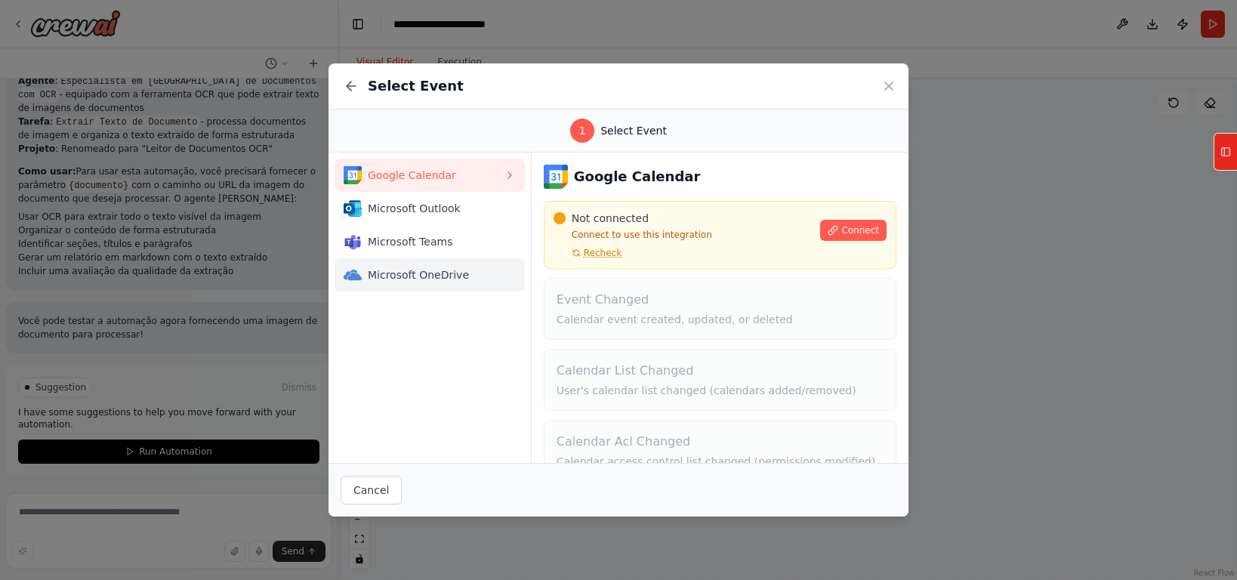
click at [461, 268] on span "Microsoft OneDrive" at bounding box center [436, 274] width 136 height 15
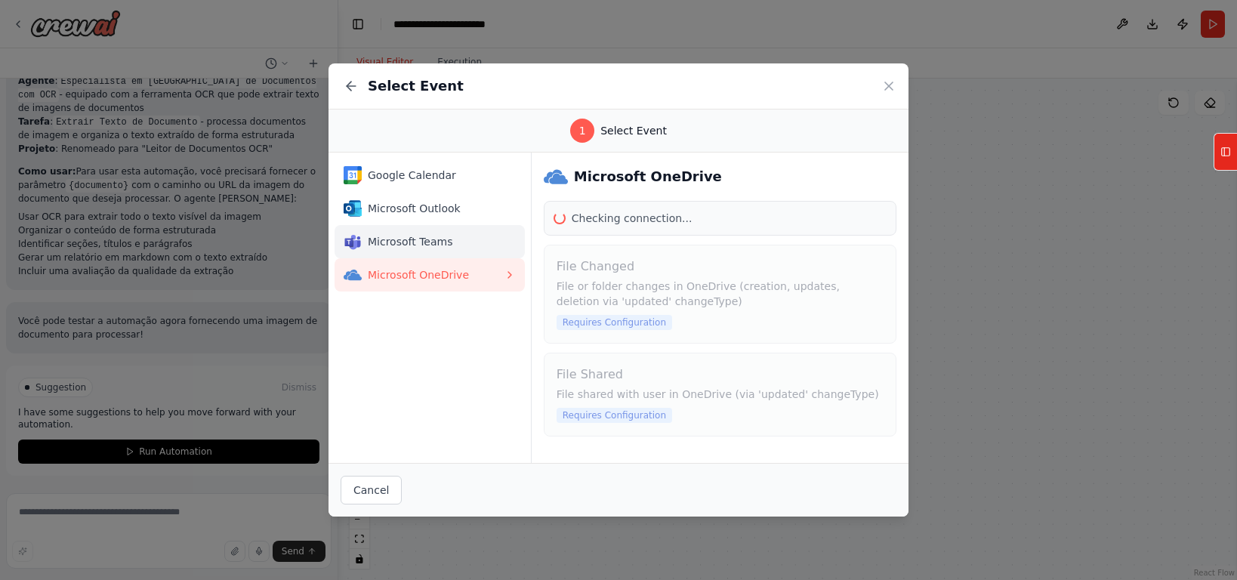
click at [468, 248] on span "Microsoft Teams" at bounding box center [436, 241] width 136 height 15
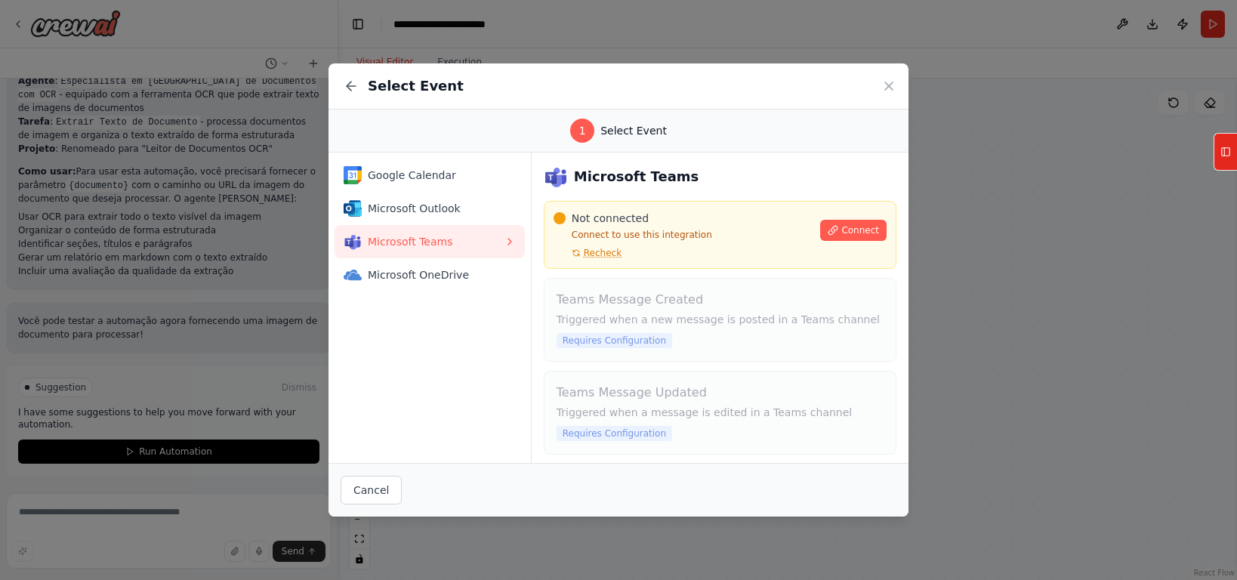
click at [875, 76] on div "Select Event" at bounding box center [619, 86] width 580 height 46
click at [887, 88] on icon at bounding box center [888, 86] width 15 height 15
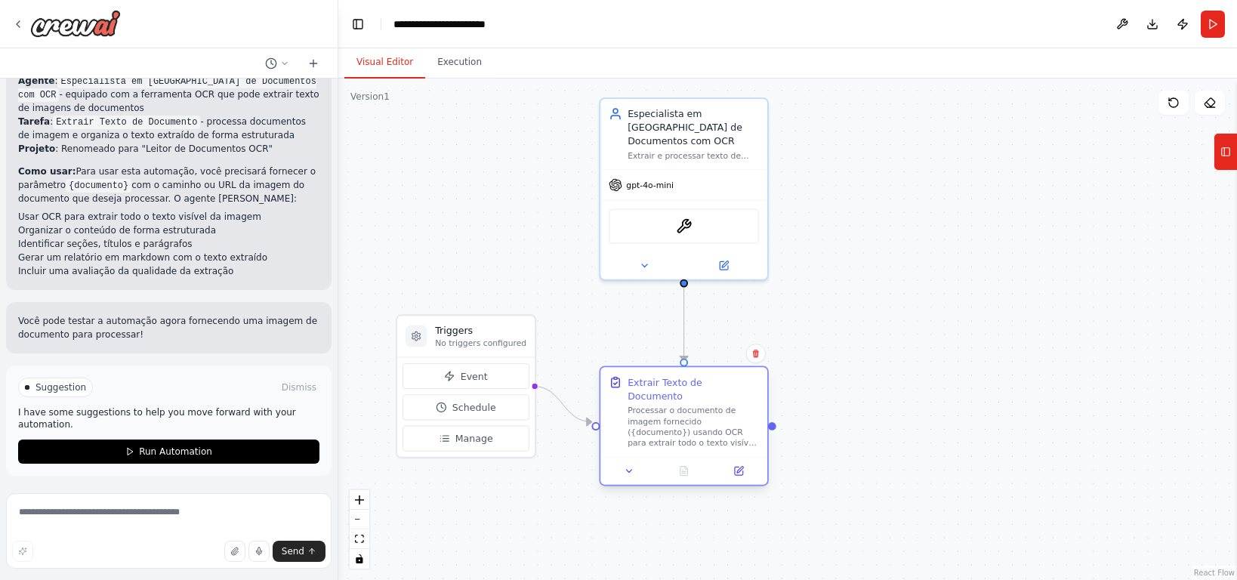
click at [699, 406] on div "Processar o documento de imagem fornecido ({documento}) usando OCR para extrair…" at bounding box center [693, 427] width 131 height 43
click at [466, 77] on button "Execution" at bounding box center [459, 63] width 69 height 32
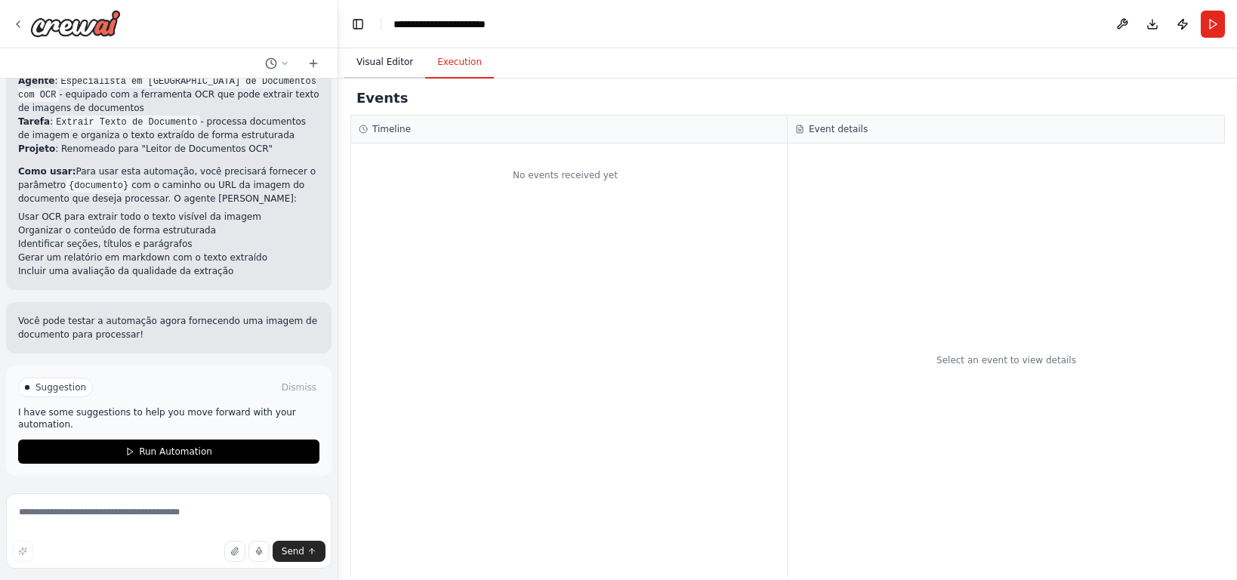
click at [419, 69] on button "Visual Editor" at bounding box center [384, 63] width 81 height 32
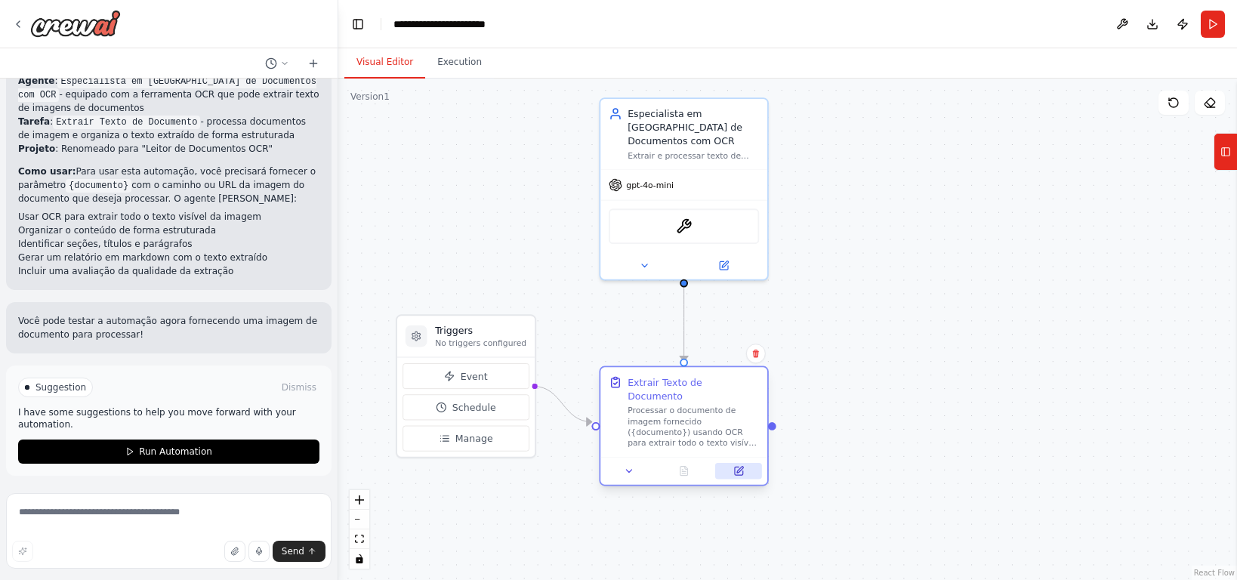
click at [732, 463] on button at bounding box center [738, 471] width 47 height 17
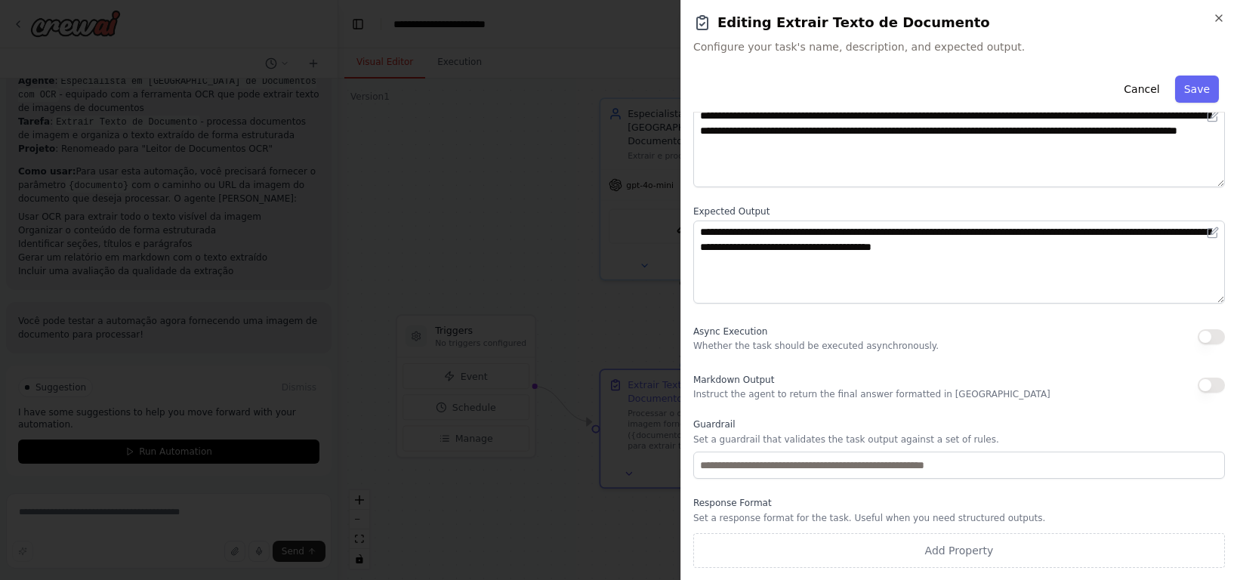
scroll to position [0, 0]
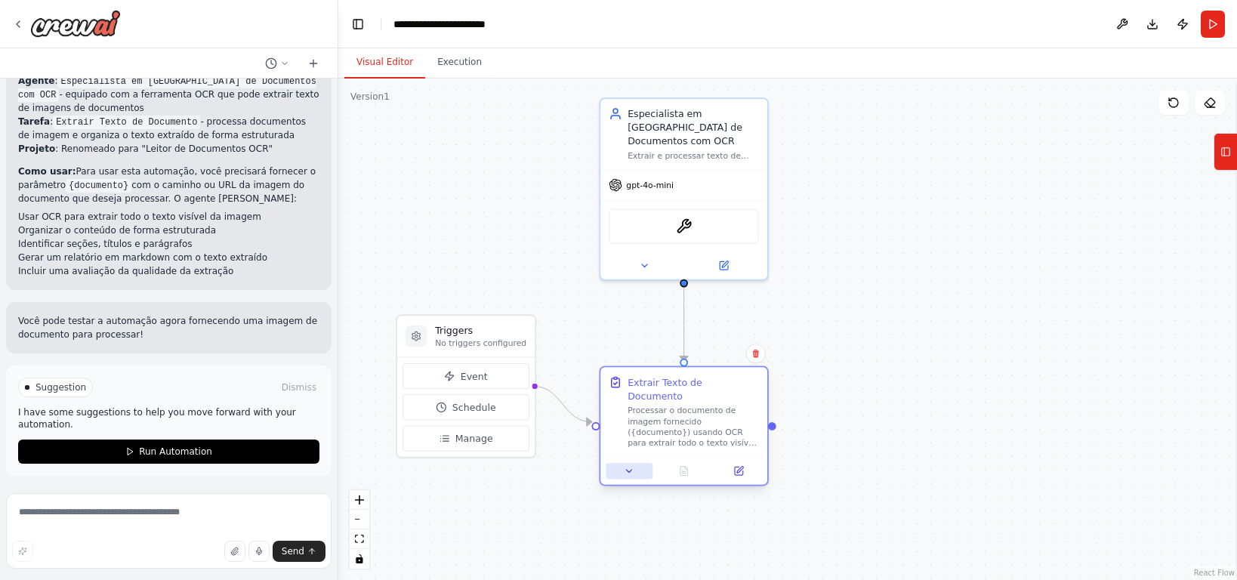
click at [629, 466] on icon at bounding box center [629, 471] width 11 height 11
click at [631, 255] on button at bounding box center [644, 263] width 76 height 17
click at [937, 236] on div ".deletable-edge-delete-btn { width: 20px; height: 20px; border: 0px solid #ffff…" at bounding box center [787, 329] width 899 height 501
click at [734, 255] on button at bounding box center [722, 263] width 77 height 17
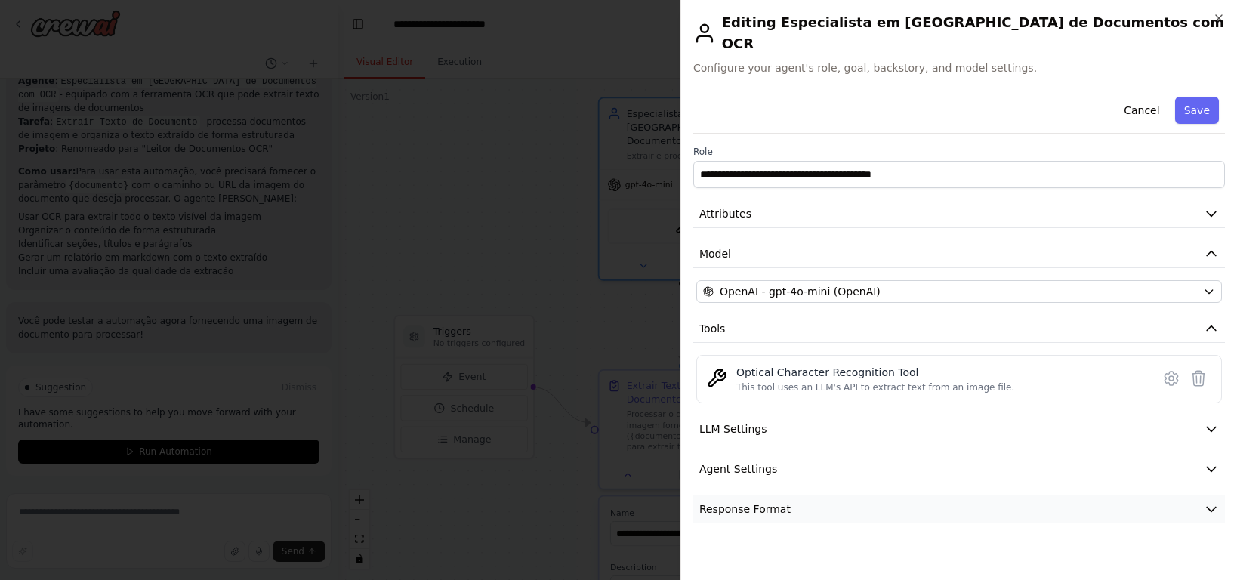
click at [793, 495] on button "Response Format" at bounding box center [959, 509] width 532 height 28
click at [798, 461] on button "Agent Settings" at bounding box center [959, 469] width 532 height 28
click at [800, 433] on div "**********" at bounding box center [959, 551] width 532 height 921
click at [794, 423] on button "LLM Settings" at bounding box center [959, 429] width 532 height 28
